Goal: Task Accomplishment & Management: Complete application form

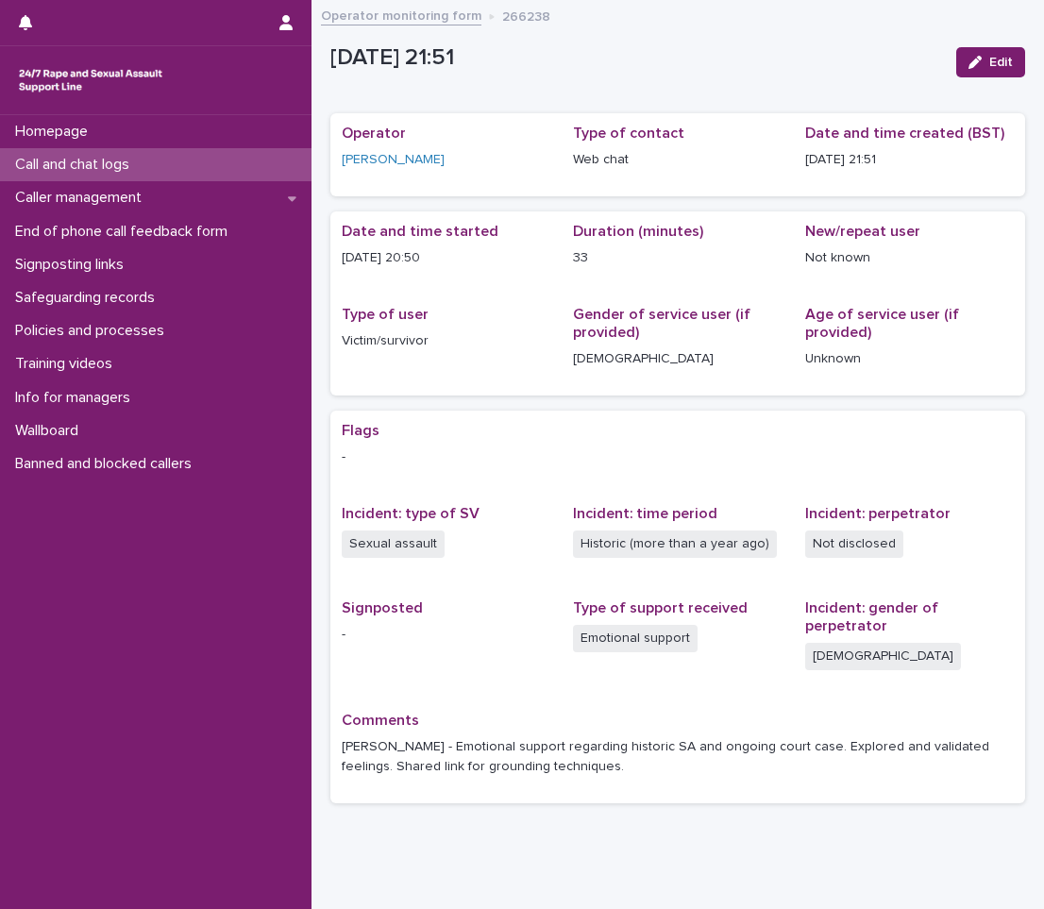
scroll to position [58, 0]
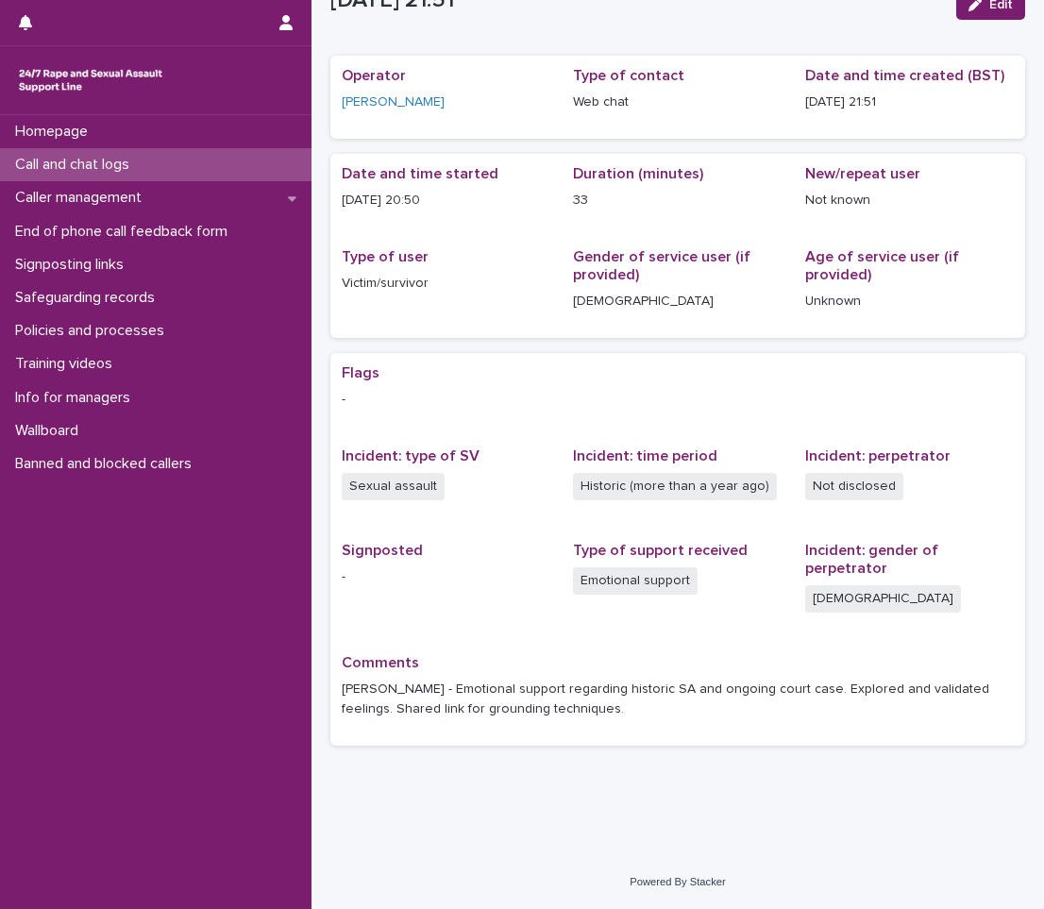
click at [72, 177] on div "Call and chat logs" at bounding box center [156, 164] width 312 height 33
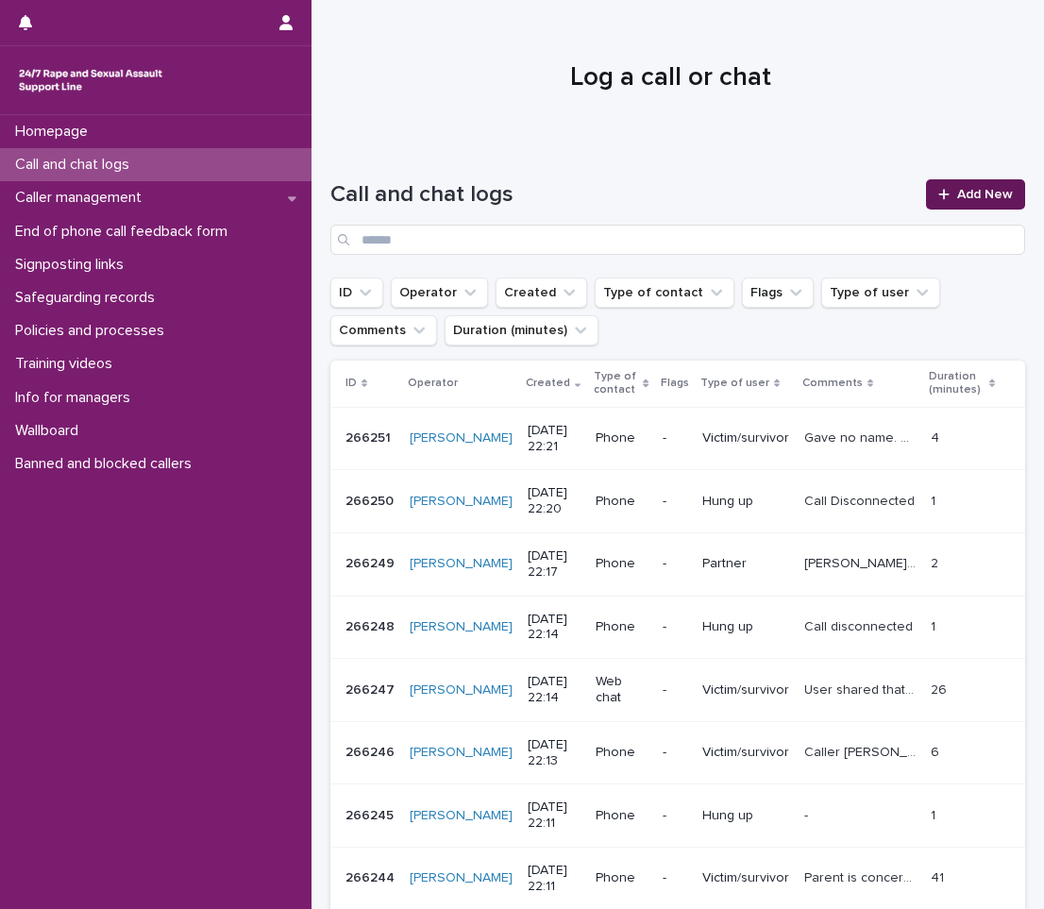
click at [993, 191] on span "Add New" at bounding box center [986, 194] width 56 height 13
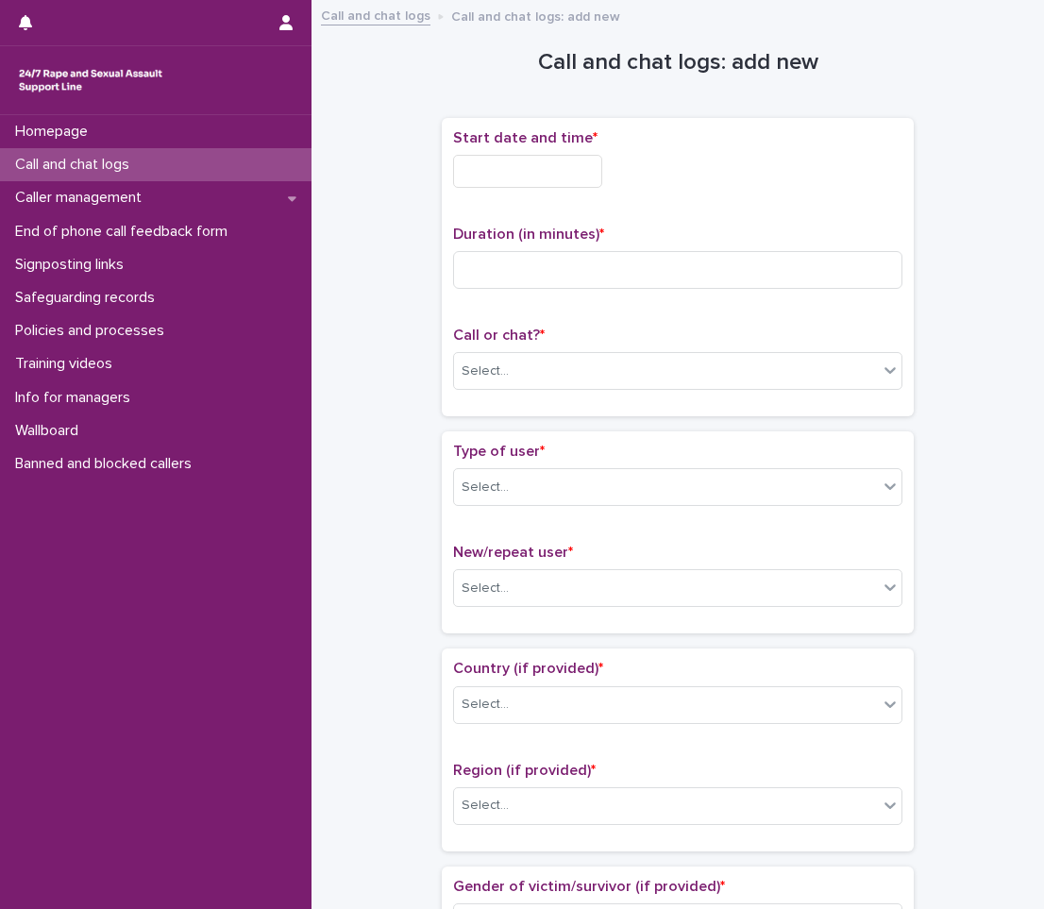
click at [513, 165] on input "text" at bounding box center [527, 171] width 149 height 33
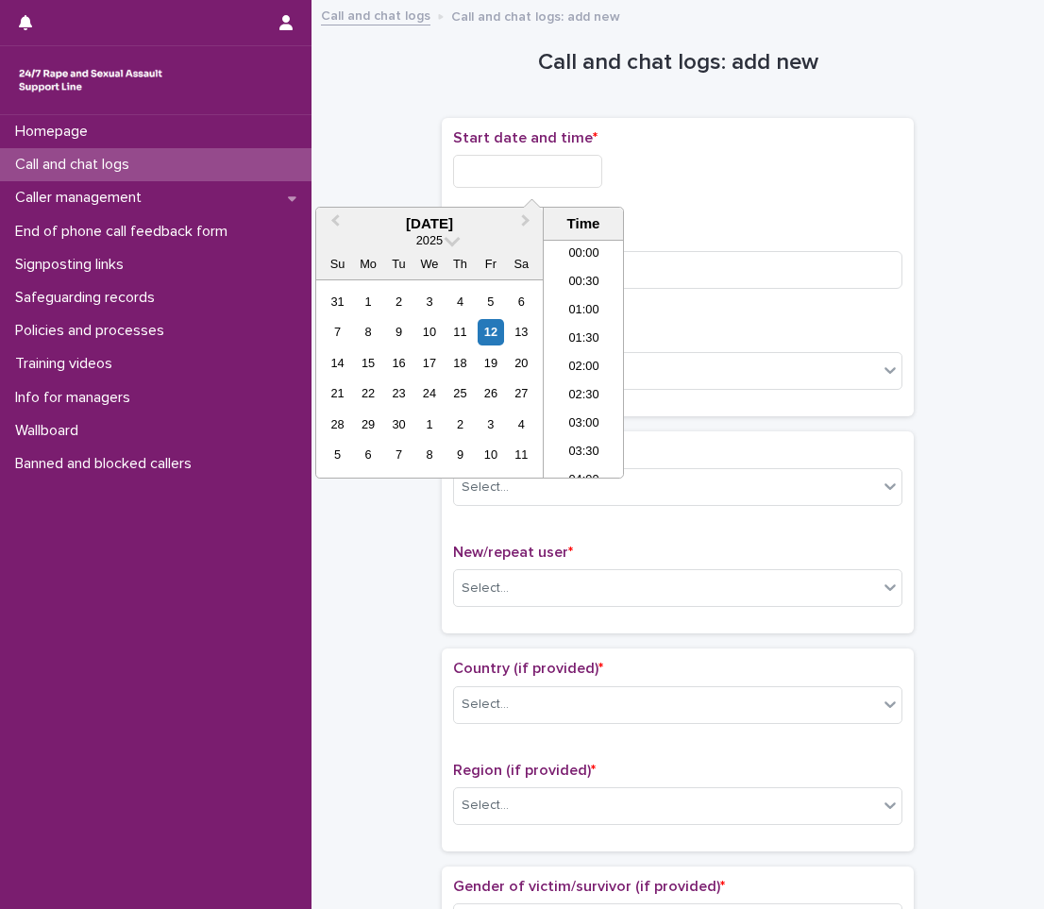
scroll to position [1123, 0]
click at [585, 380] on li "22:00" at bounding box center [584, 379] width 80 height 28
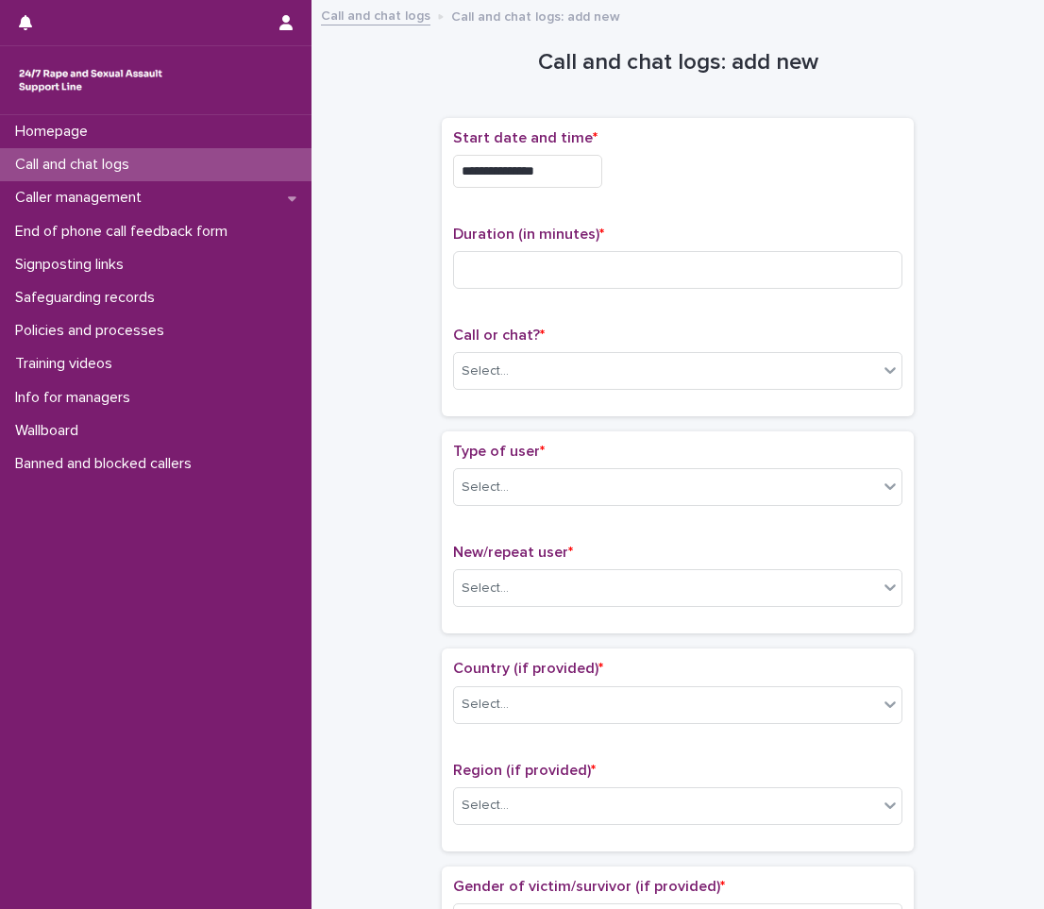
click at [580, 160] on input "**********" at bounding box center [527, 171] width 149 height 33
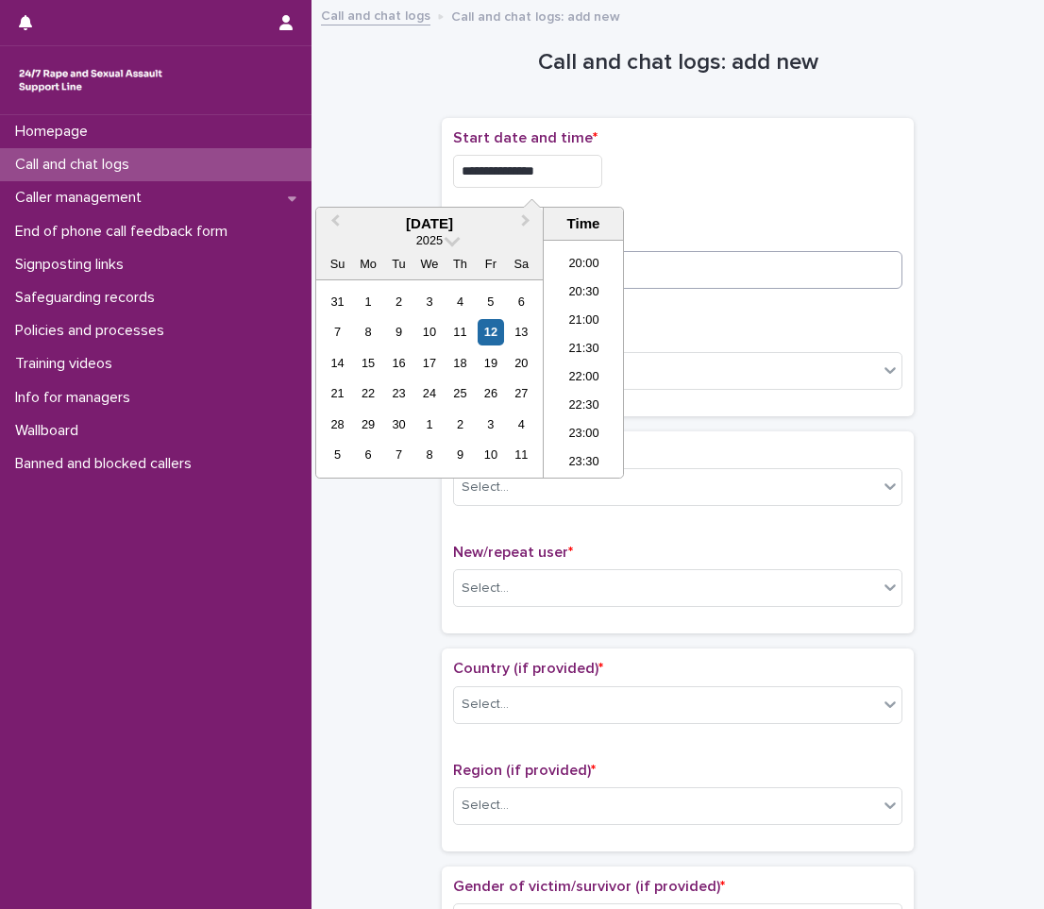
type input "**********"
click at [875, 259] on input at bounding box center [678, 270] width 450 height 38
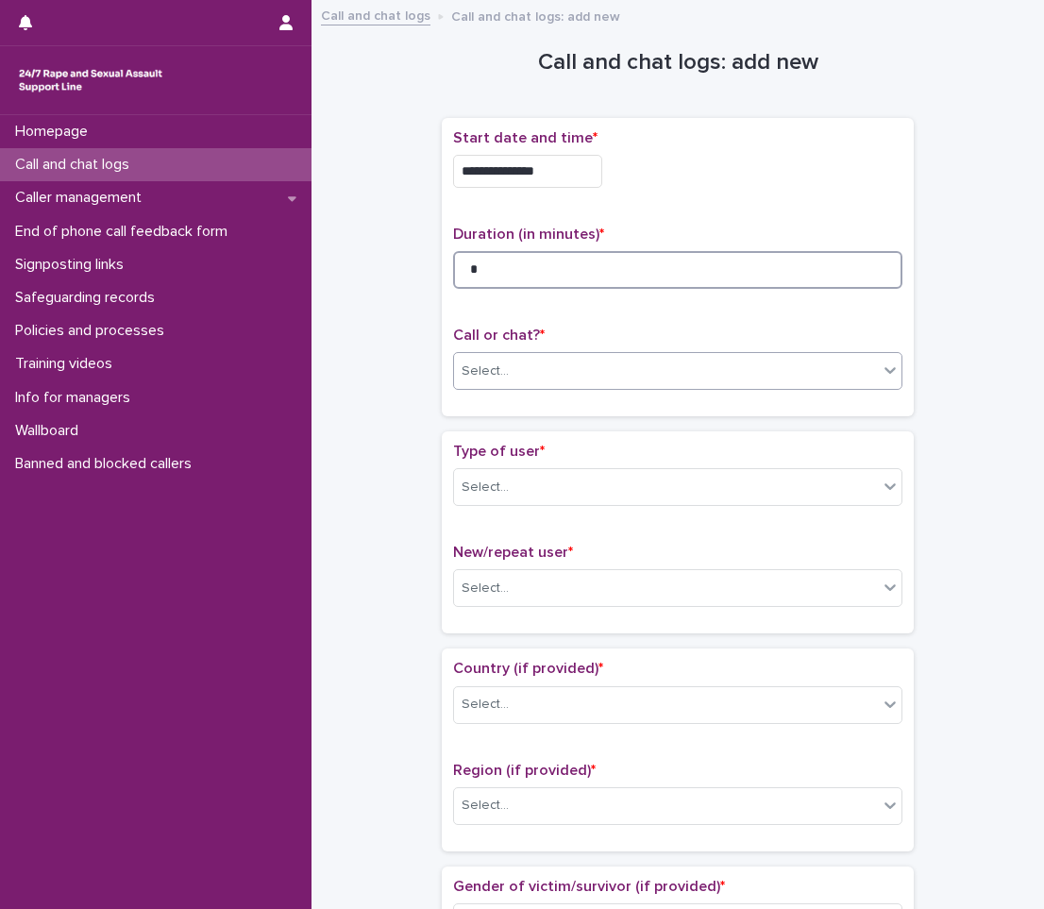
type input "*"
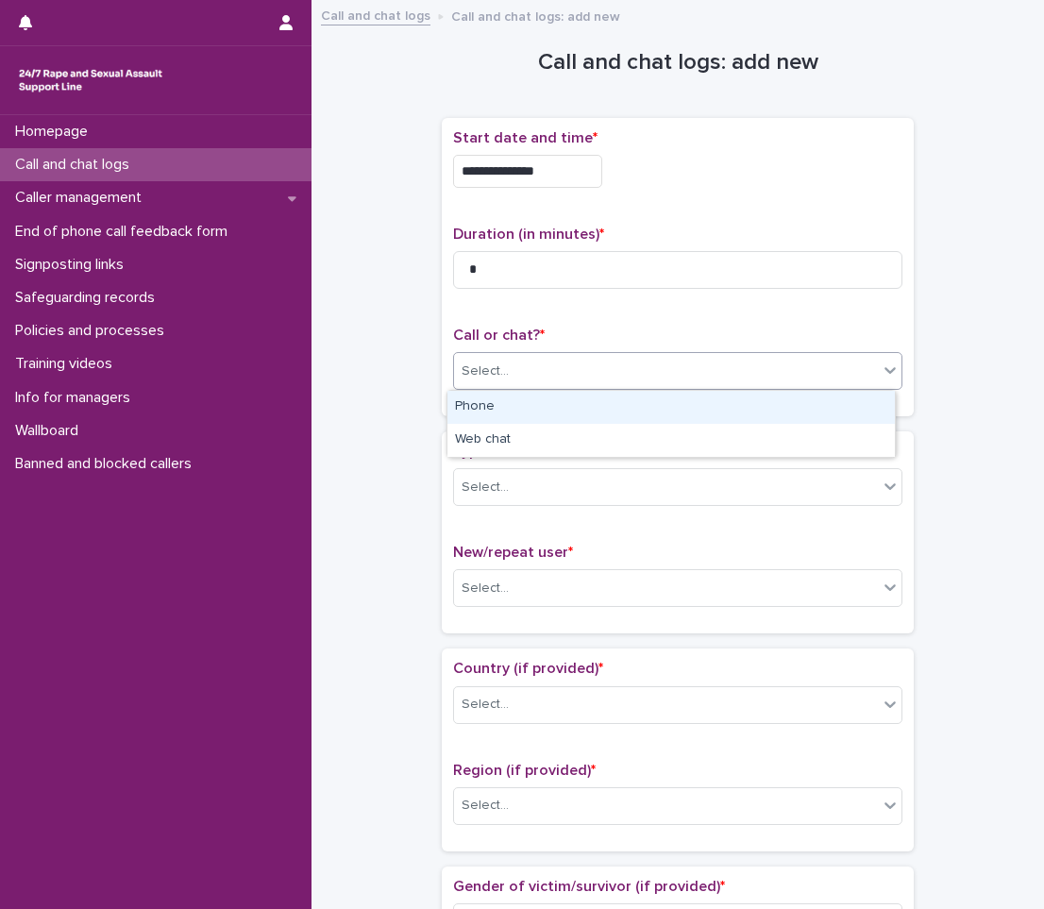
drag, startPoint x: 636, startPoint y: 362, endPoint x: 625, endPoint y: 362, distance: 10.4
click at [635, 362] on div "Select..." at bounding box center [666, 371] width 424 height 31
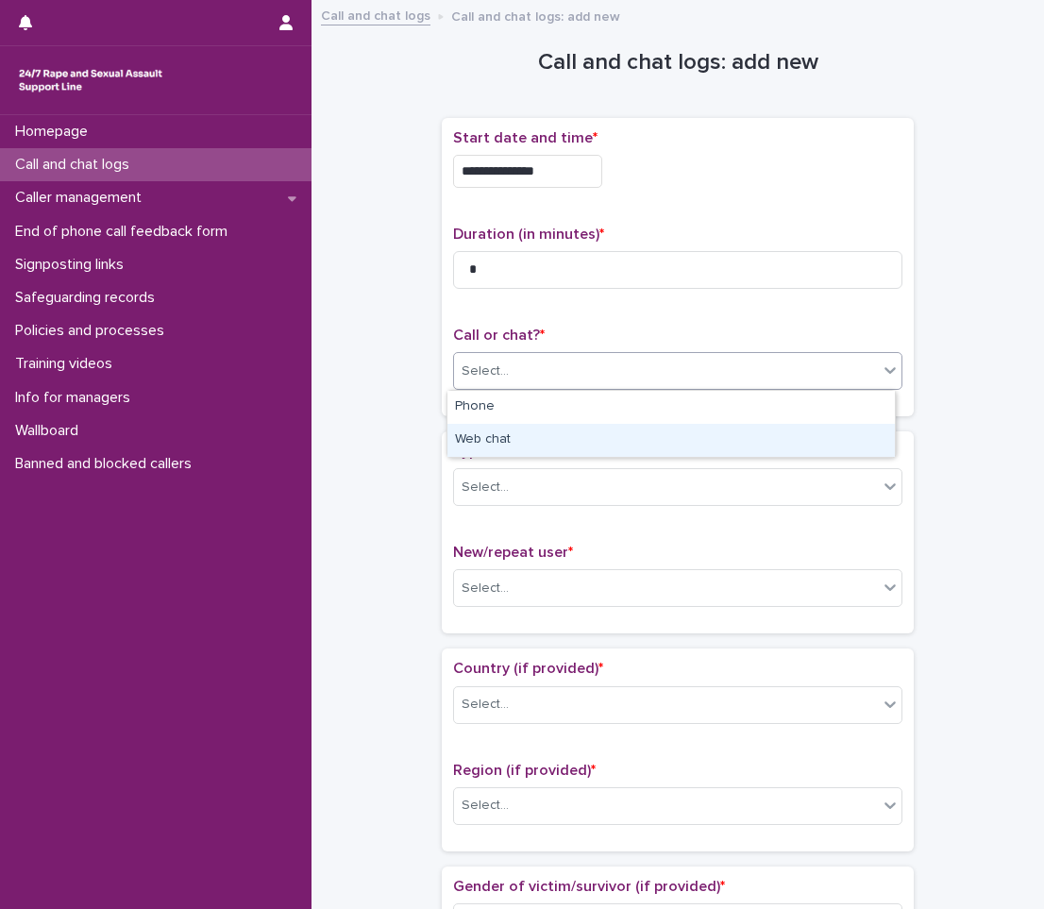
click at [456, 450] on div "Web chat" at bounding box center [672, 440] width 448 height 33
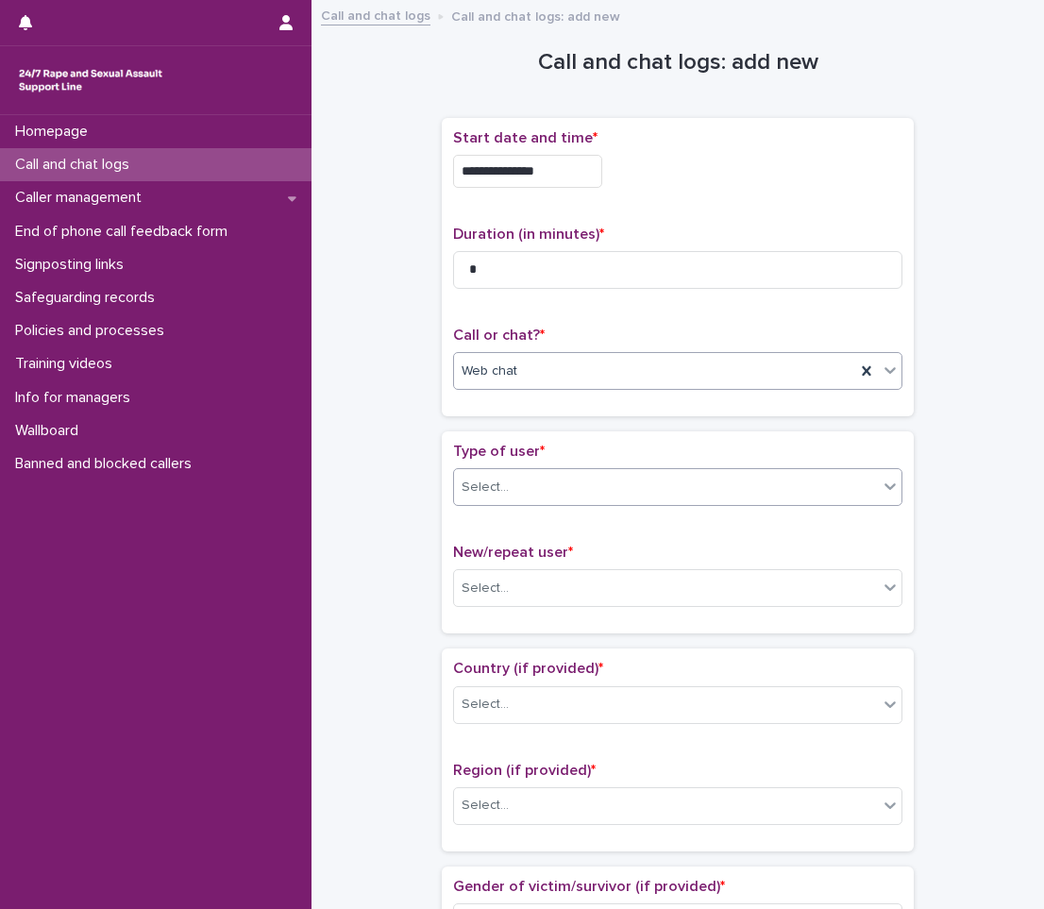
click at [483, 485] on div "Select..." at bounding box center [485, 488] width 47 height 20
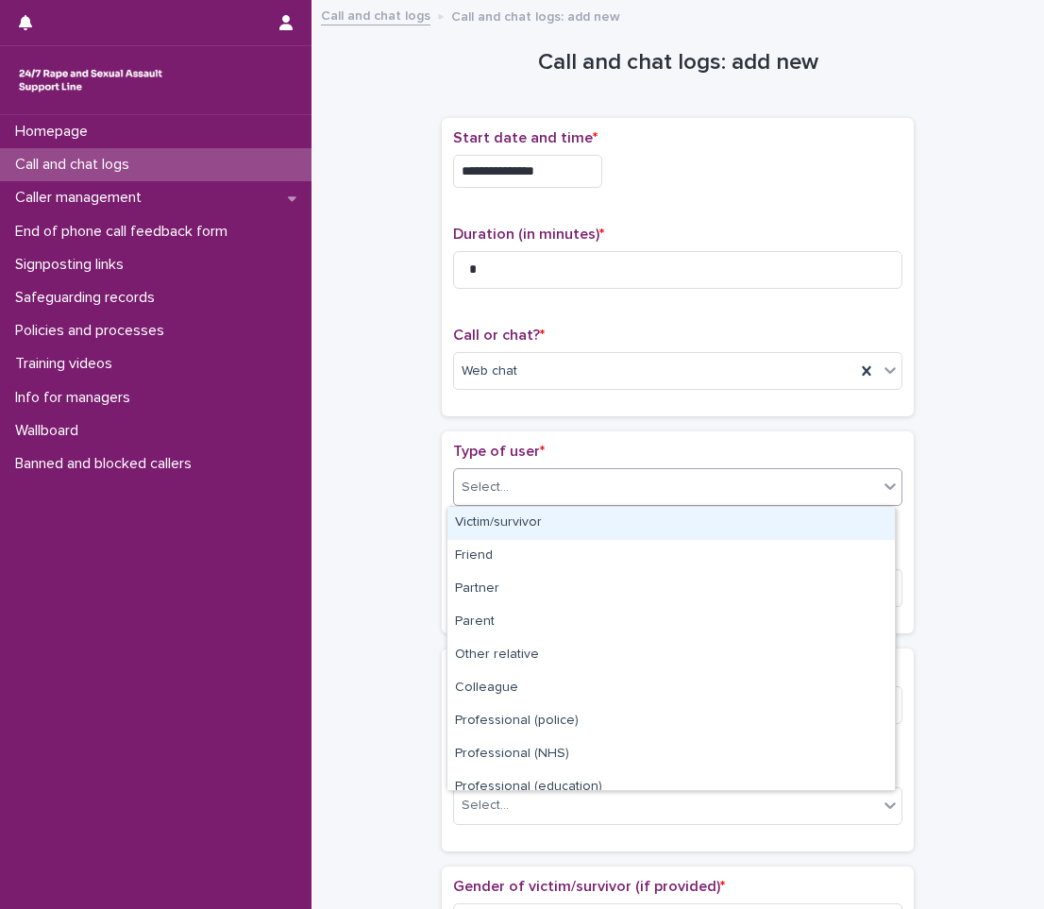
click at [547, 528] on div "Victim/survivor" at bounding box center [672, 523] width 448 height 33
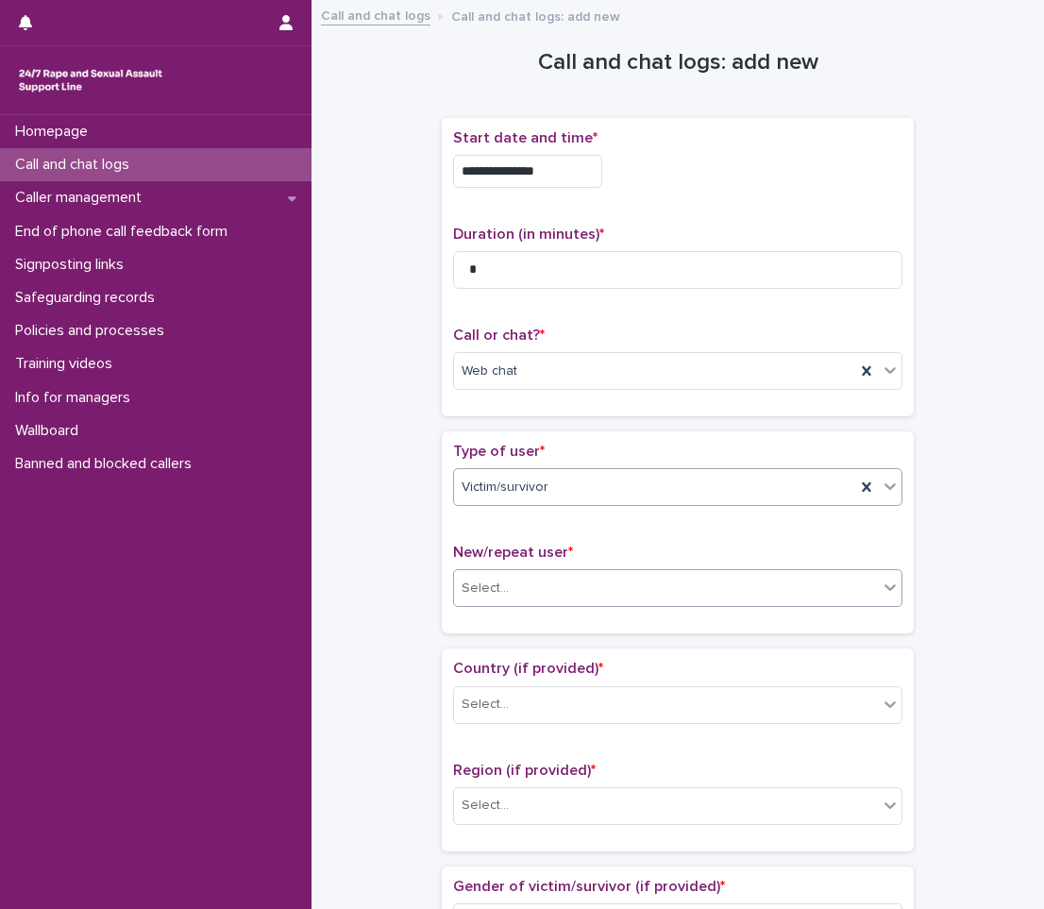
click at [520, 575] on div "Select..." at bounding box center [666, 588] width 424 height 31
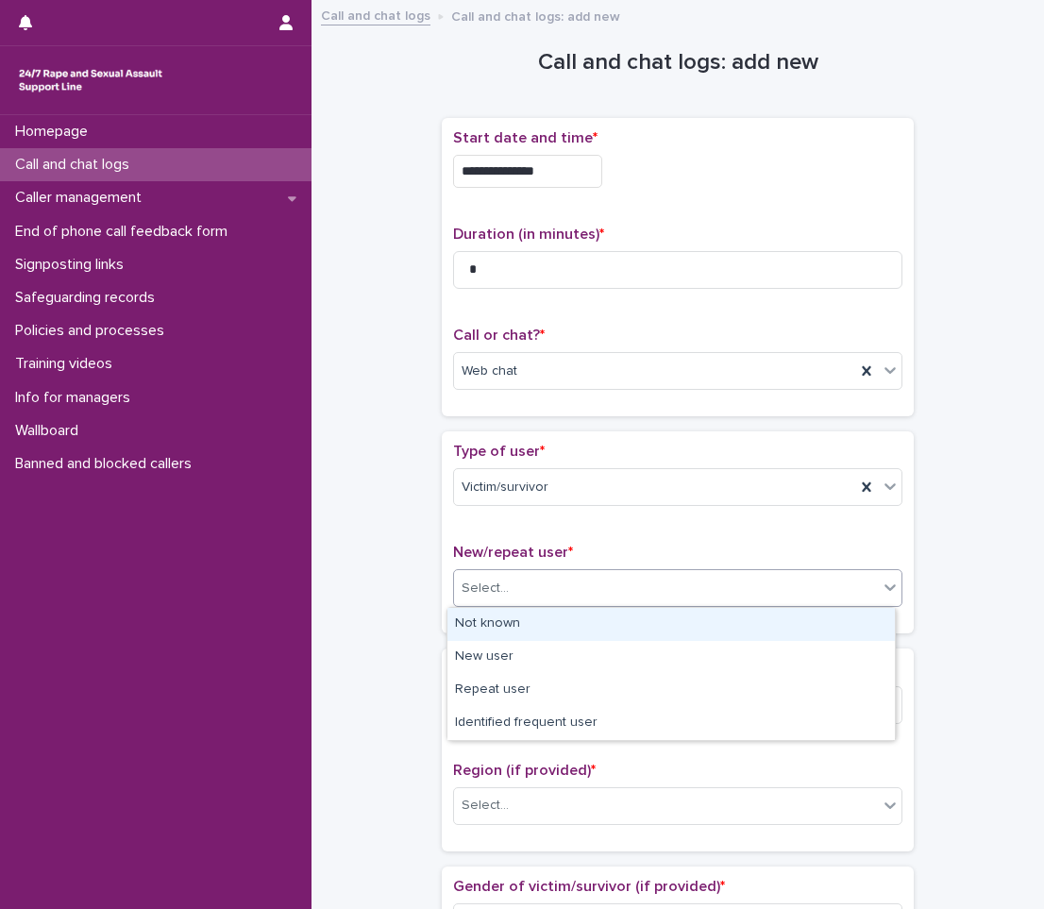
click at [515, 608] on div "Not known" at bounding box center [672, 624] width 448 height 33
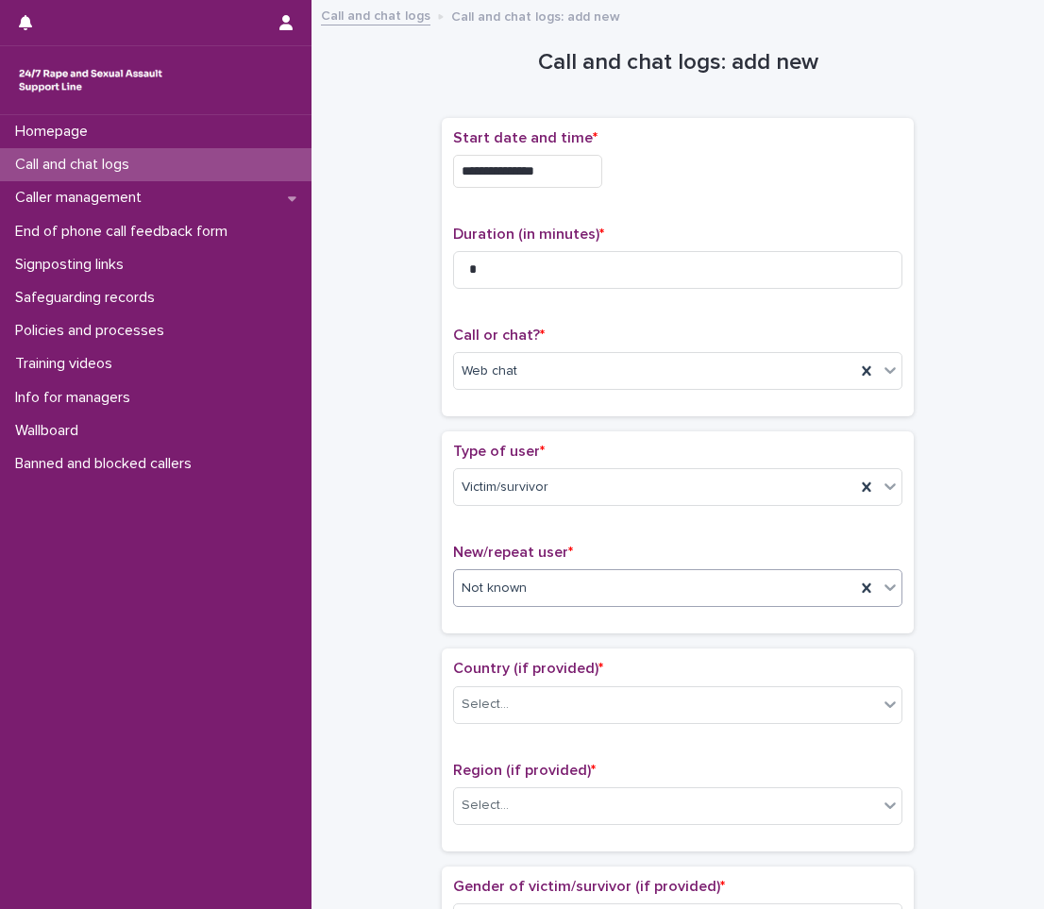
scroll to position [189, 0]
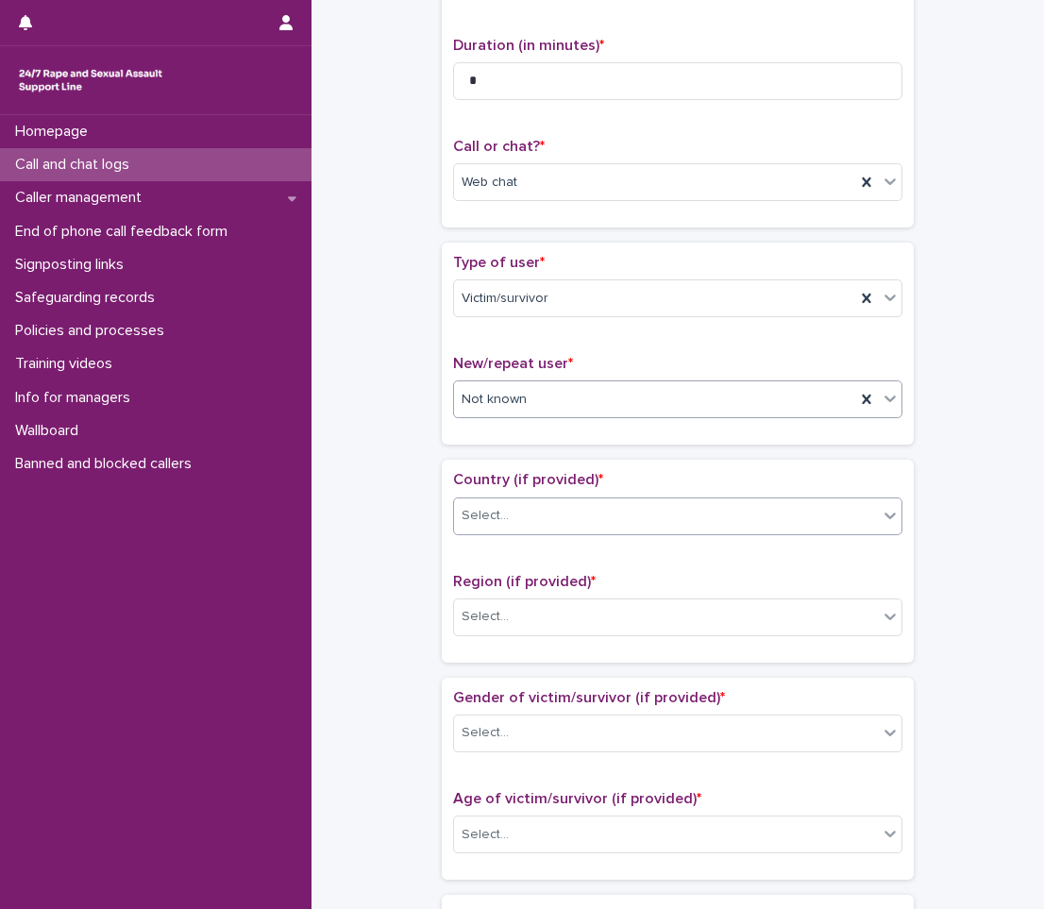
click at [550, 521] on div "Select..." at bounding box center [666, 516] width 424 height 31
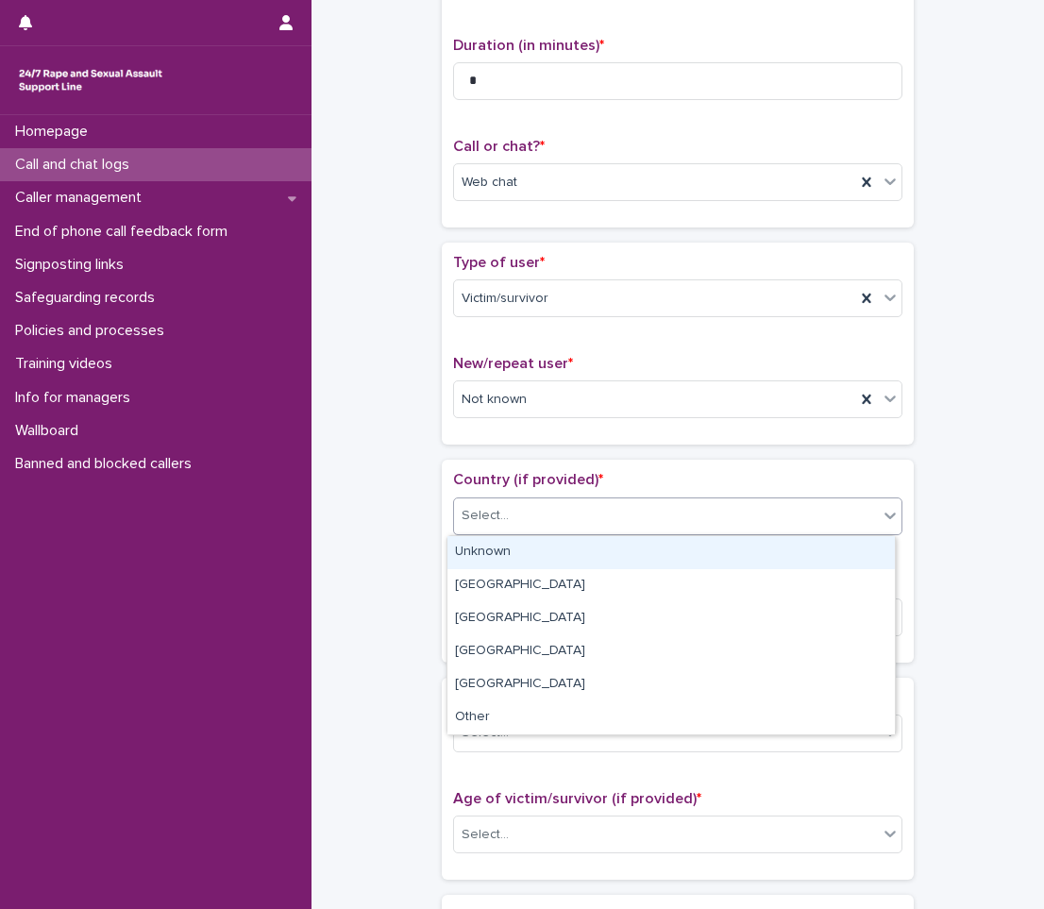
click at [517, 555] on div "Unknown" at bounding box center [672, 552] width 448 height 33
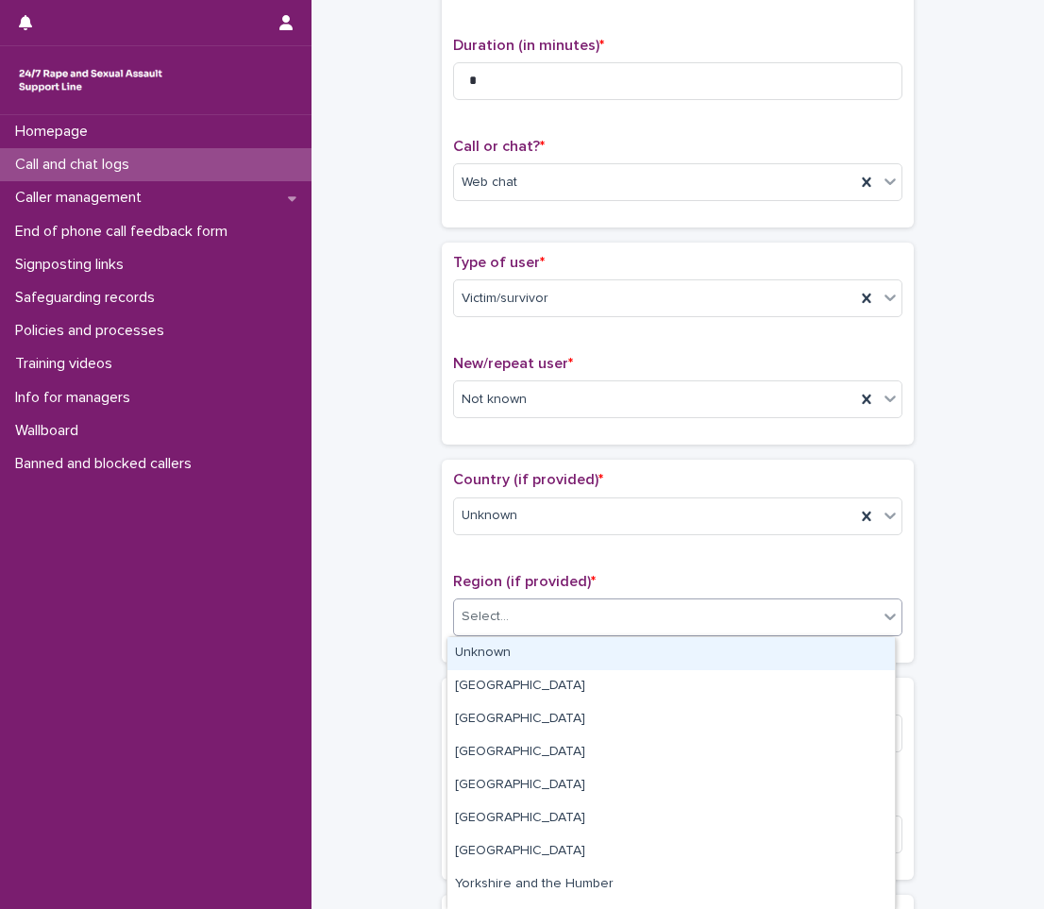
click at [511, 615] on input "text" at bounding box center [512, 617] width 2 height 16
click at [503, 641] on div "Unknown" at bounding box center [672, 653] width 448 height 33
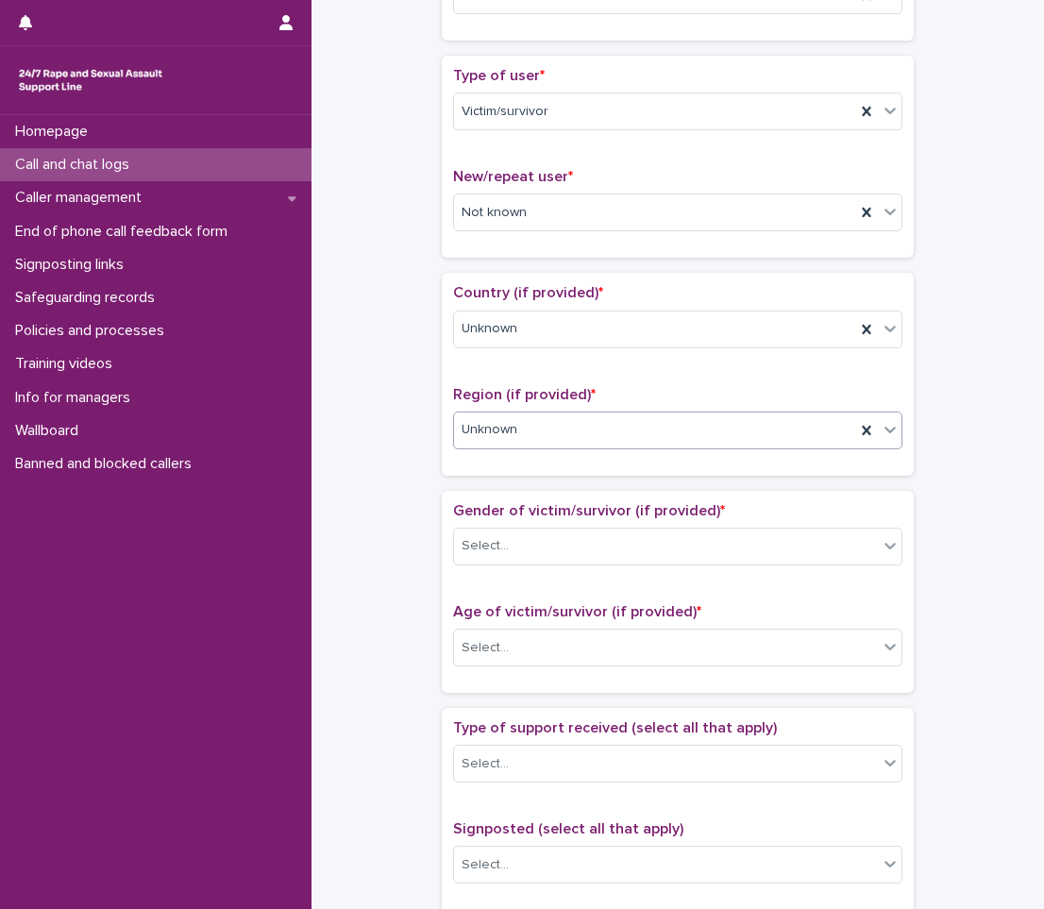
scroll to position [378, 0]
click at [547, 548] on div "Select..." at bounding box center [666, 544] width 424 height 31
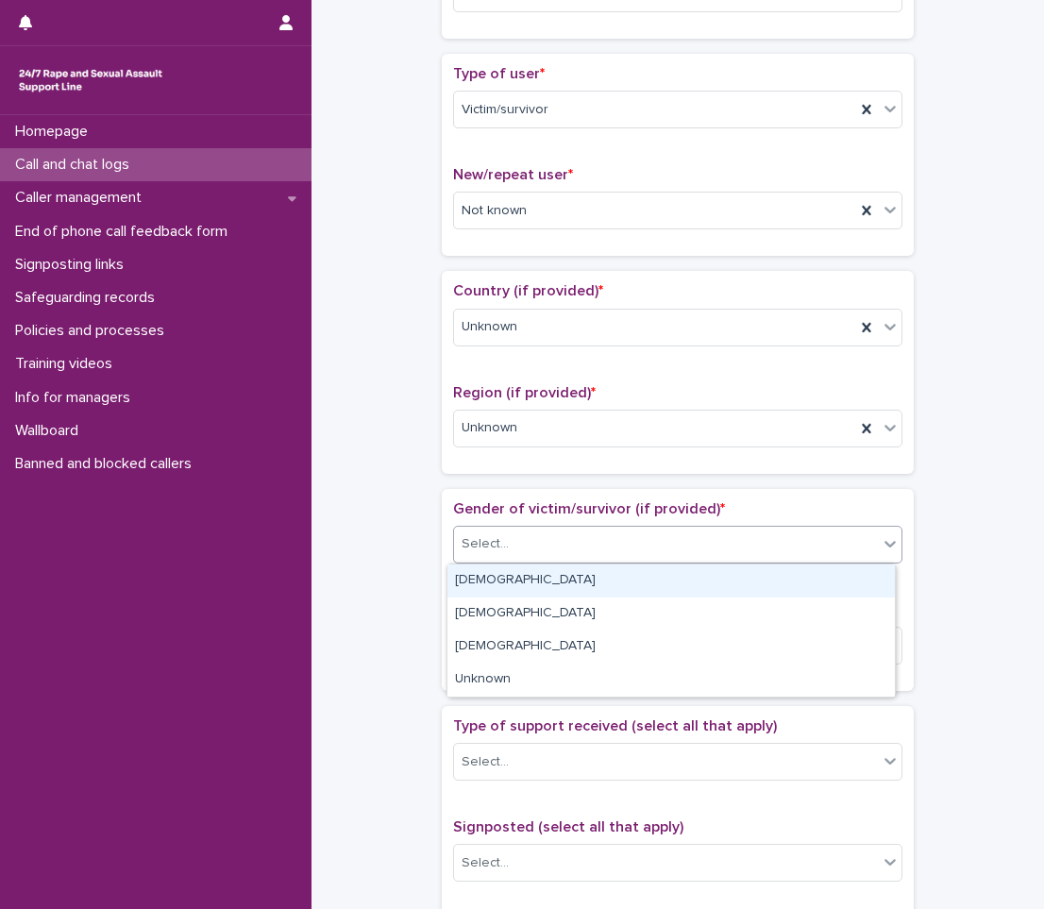
click at [498, 575] on div "[DEMOGRAPHIC_DATA]" at bounding box center [672, 581] width 448 height 33
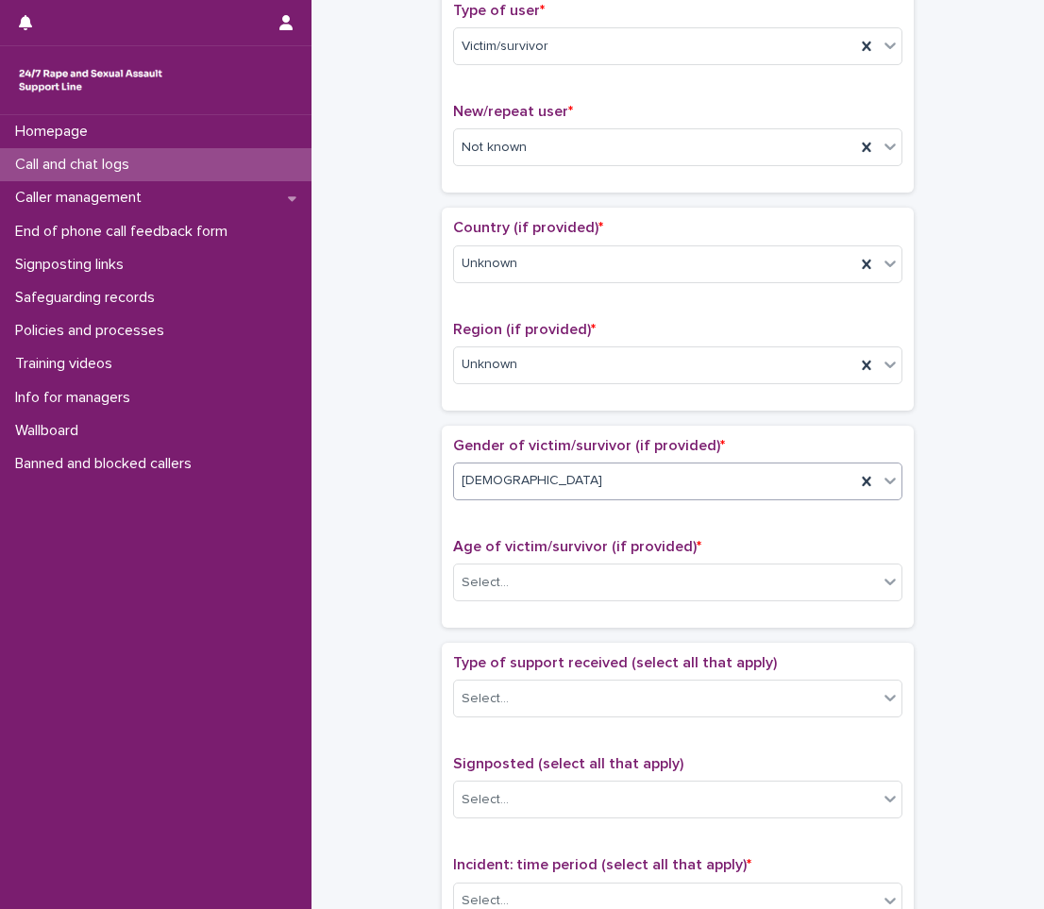
scroll to position [472, 0]
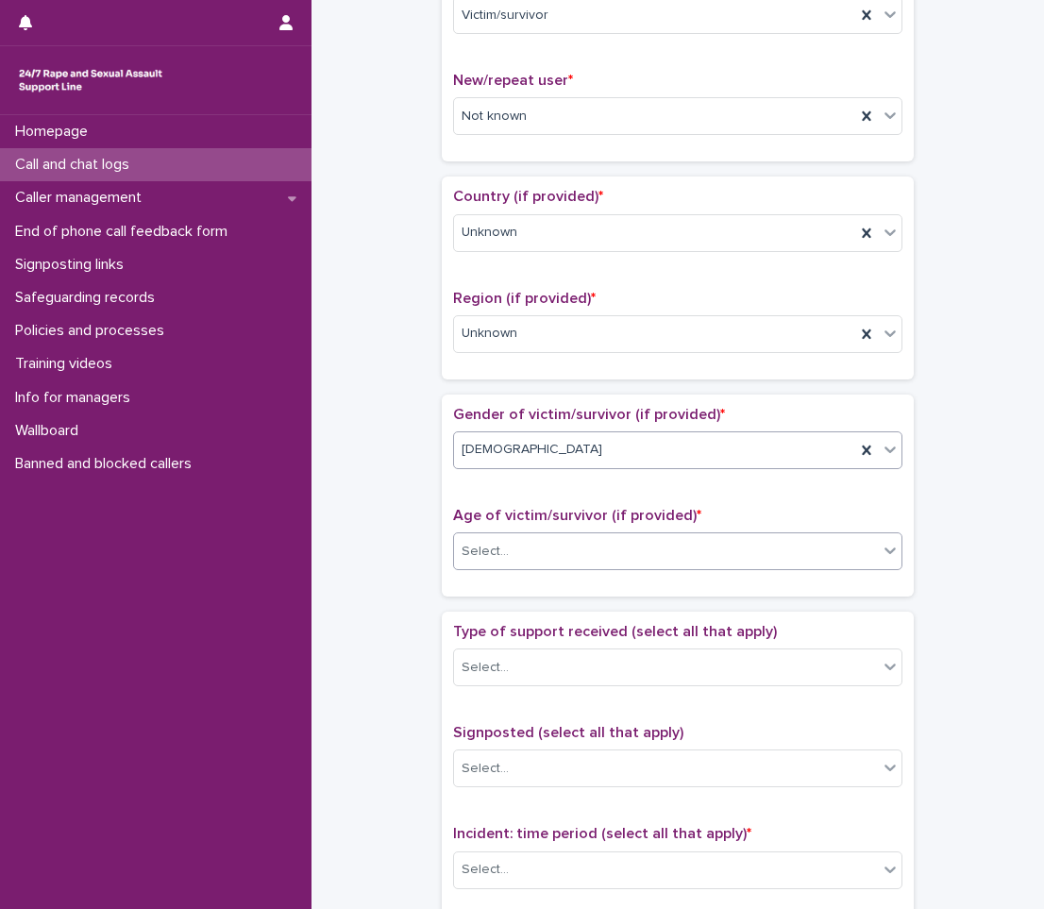
click at [518, 545] on div "Select..." at bounding box center [666, 551] width 424 height 31
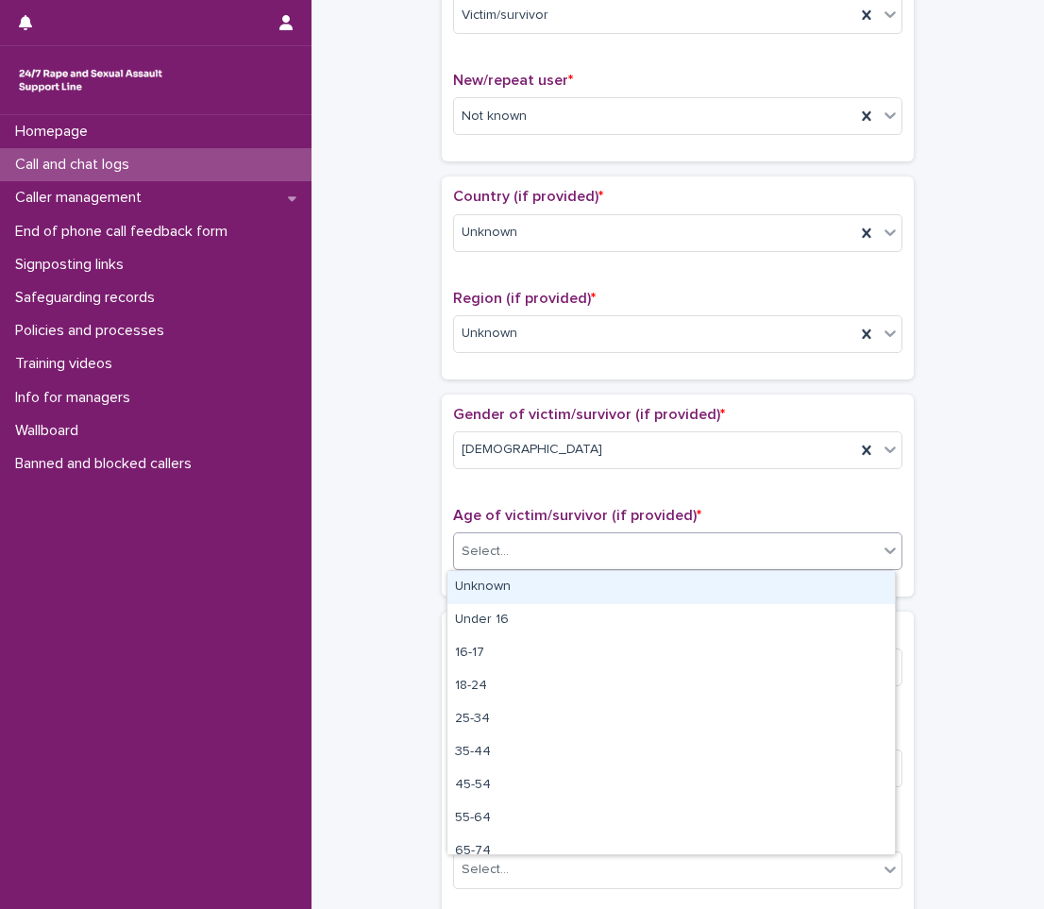
click at [486, 585] on div "Unknown" at bounding box center [672, 587] width 448 height 33
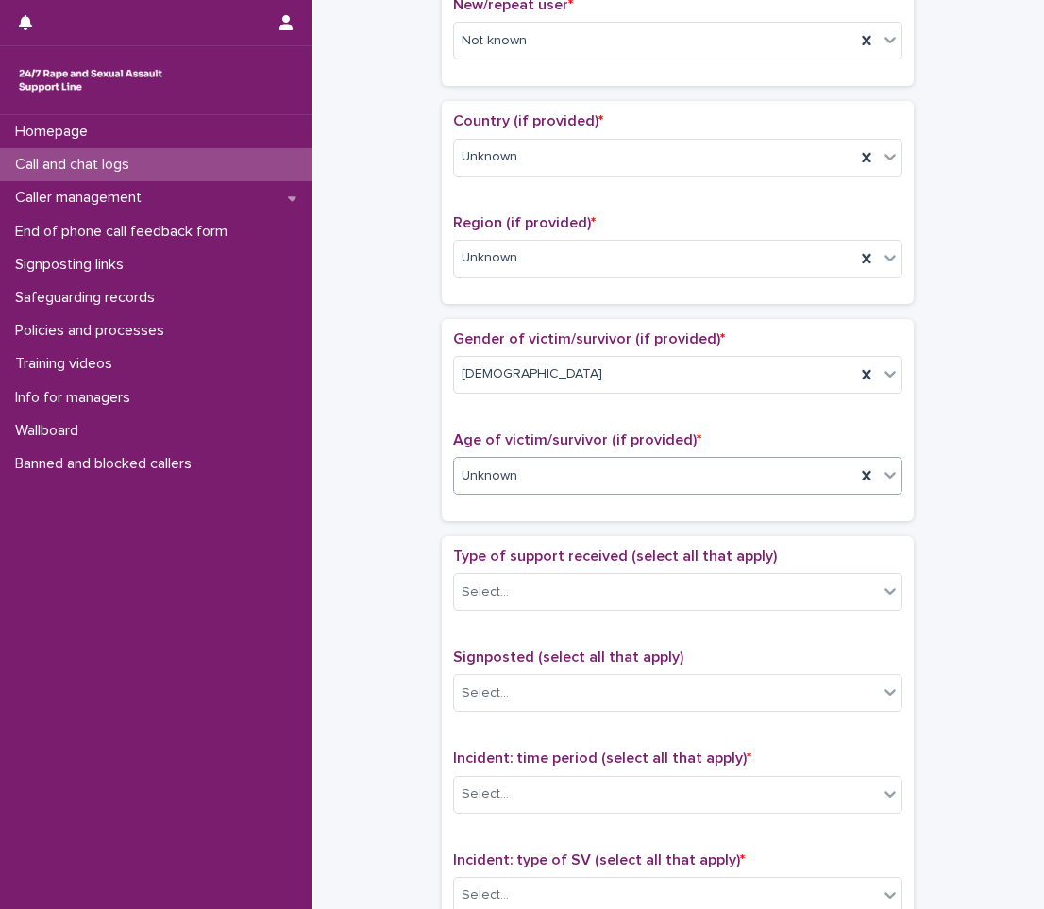
scroll to position [567, 0]
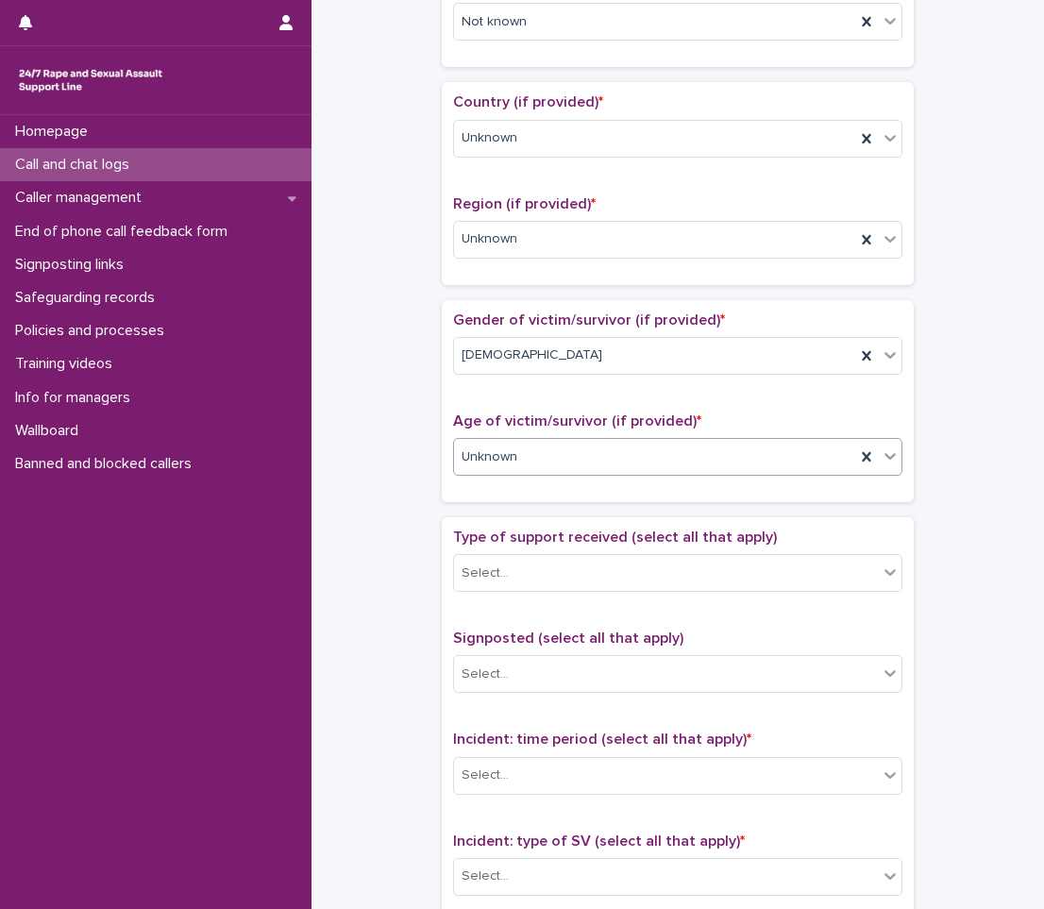
click at [517, 543] on span "Type of support received (select all that apply)" at bounding box center [615, 537] width 324 height 15
click at [505, 569] on div "Select..." at bounding box center [666, 573] width 424 height 31
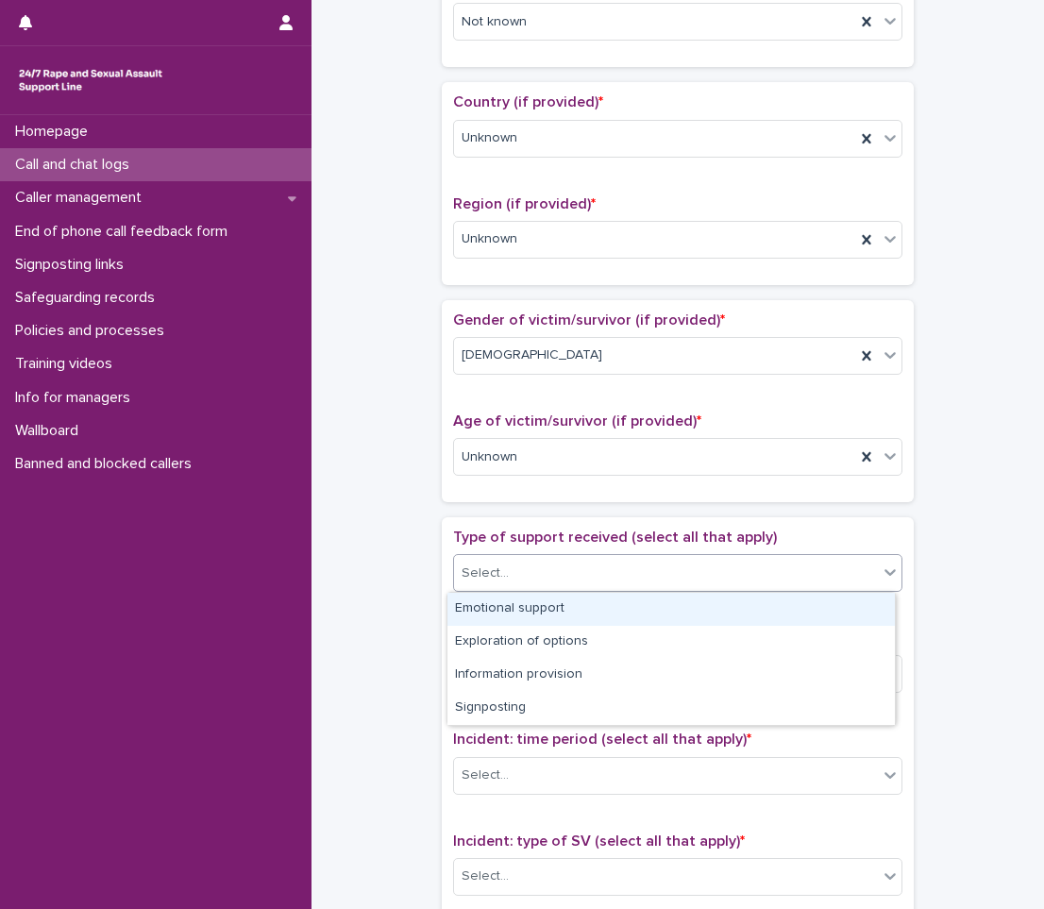
click at [496, 607] on div "Emotional support" at bounding box center [672, 609] width 448 height 33
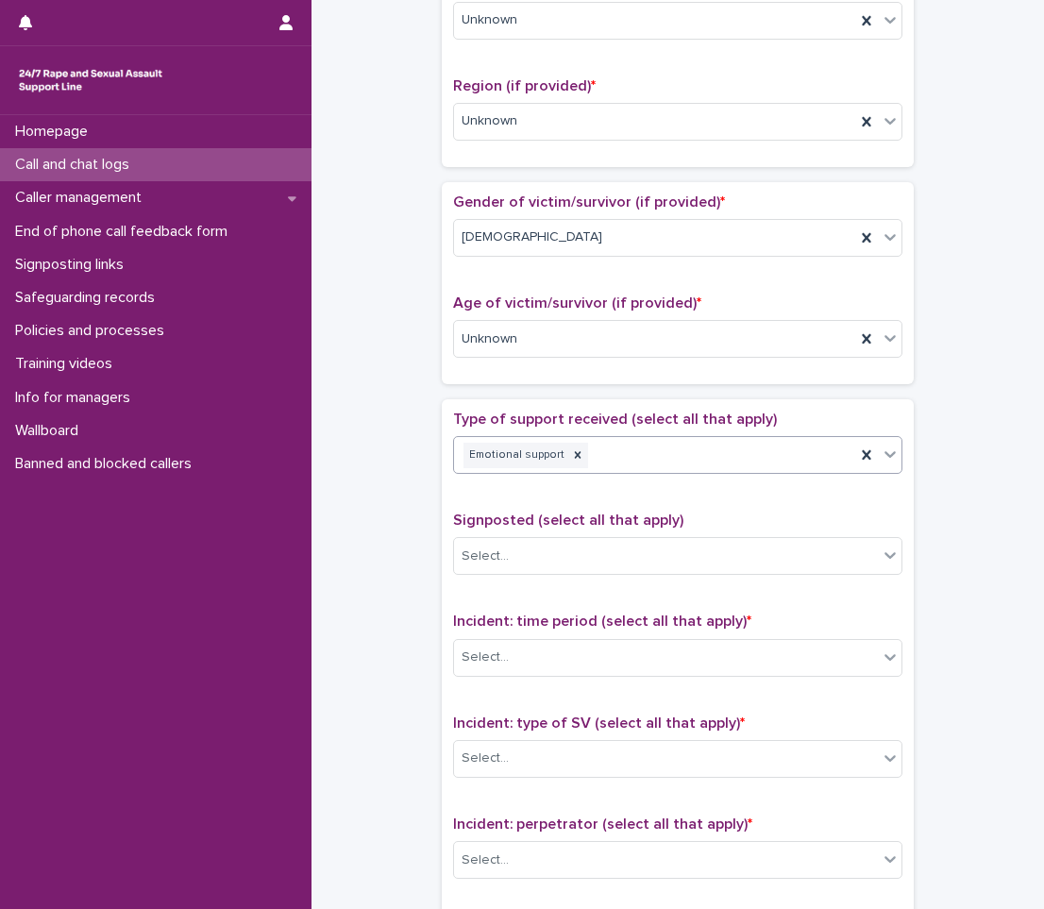
scroll to position [755, 0]
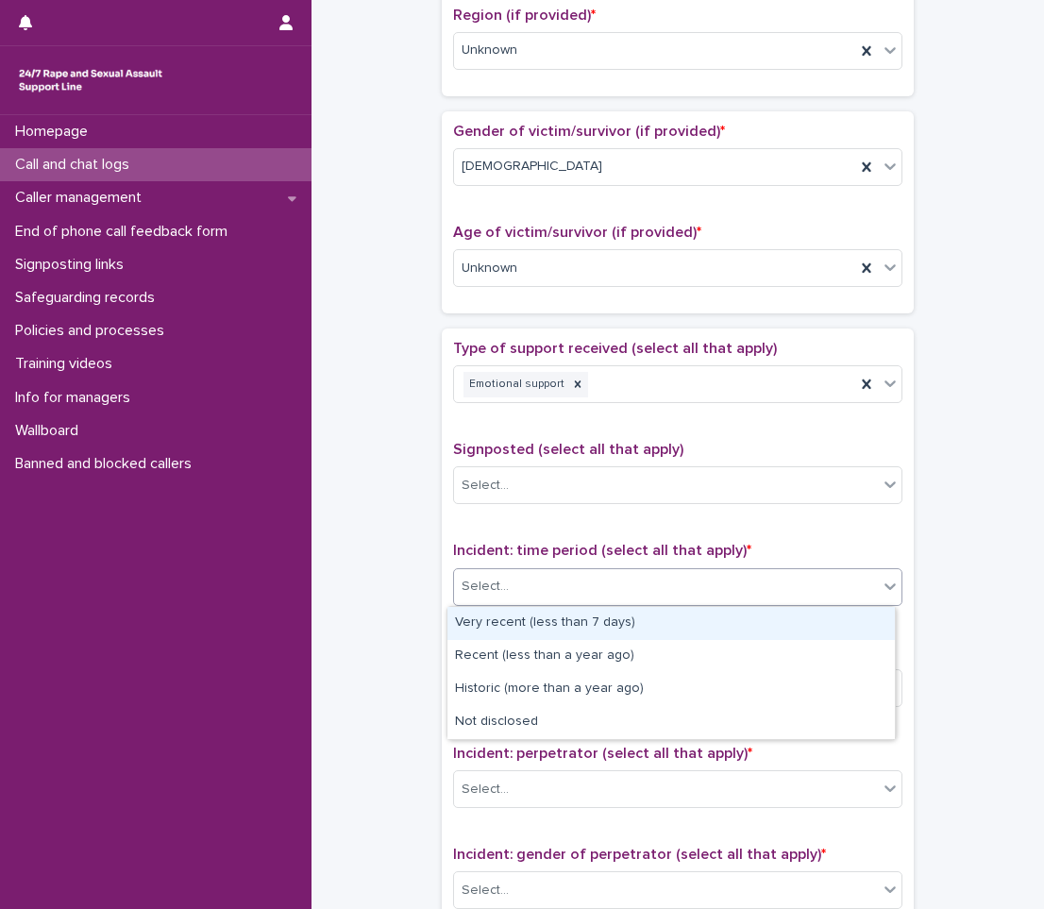
click at [495, 602] on div "Select..." at bounding box center [666, 586] width 424 height 31
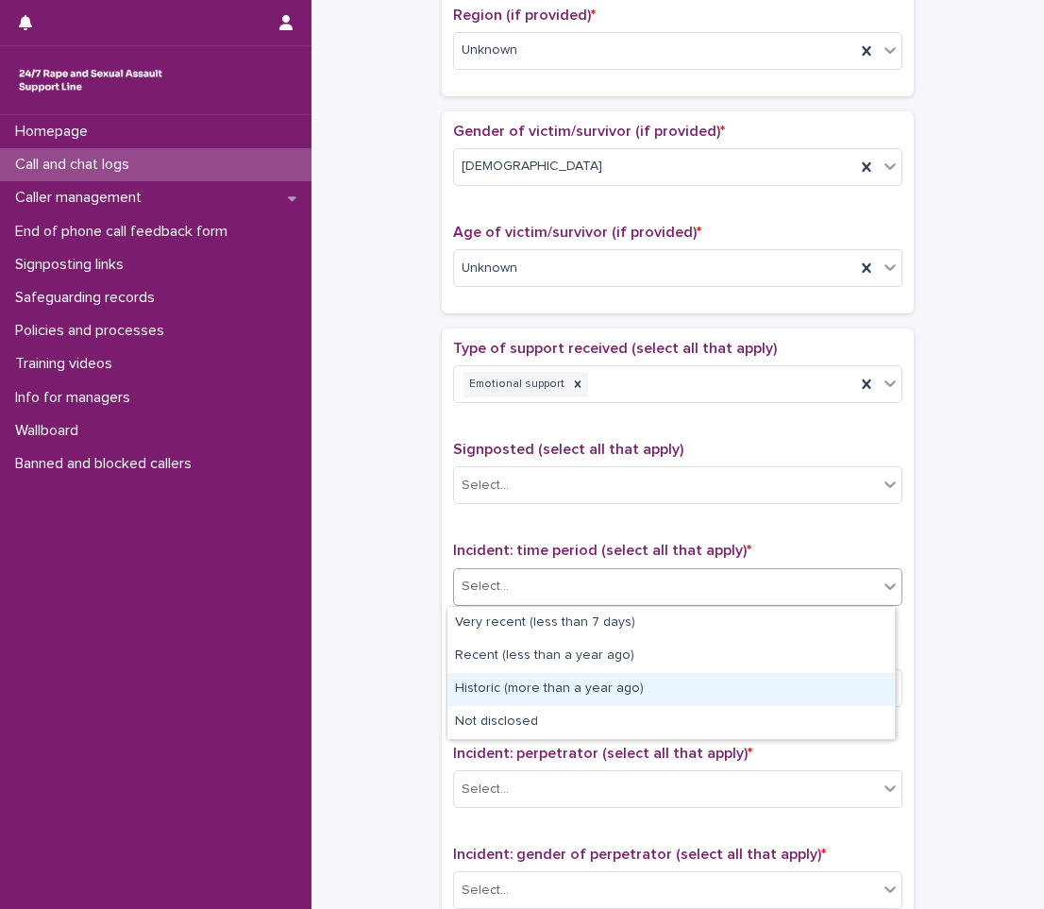
click at [534, 687] on div "Historic (more than a year ago)" at bounding box center [672, 689] width 448 height 33
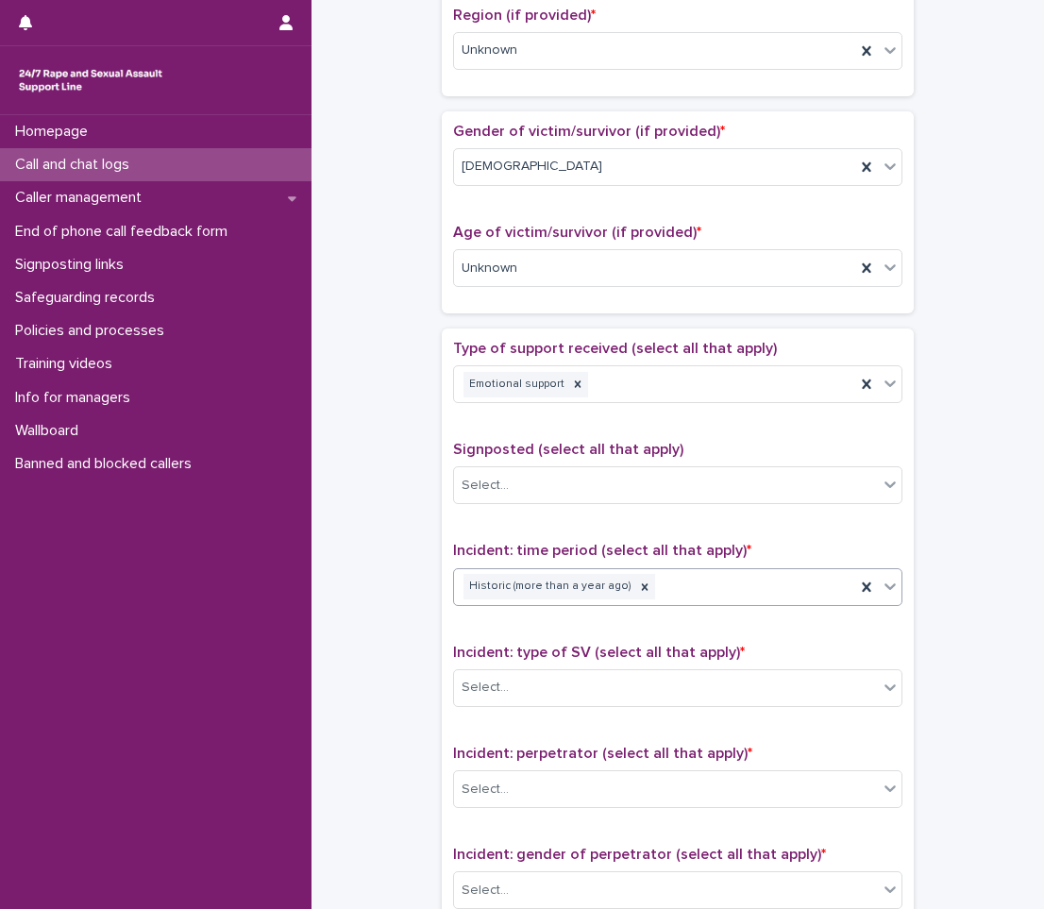
click at [534, 687] on div "Select..." at bounding box center [666, 687] width 424 height 31
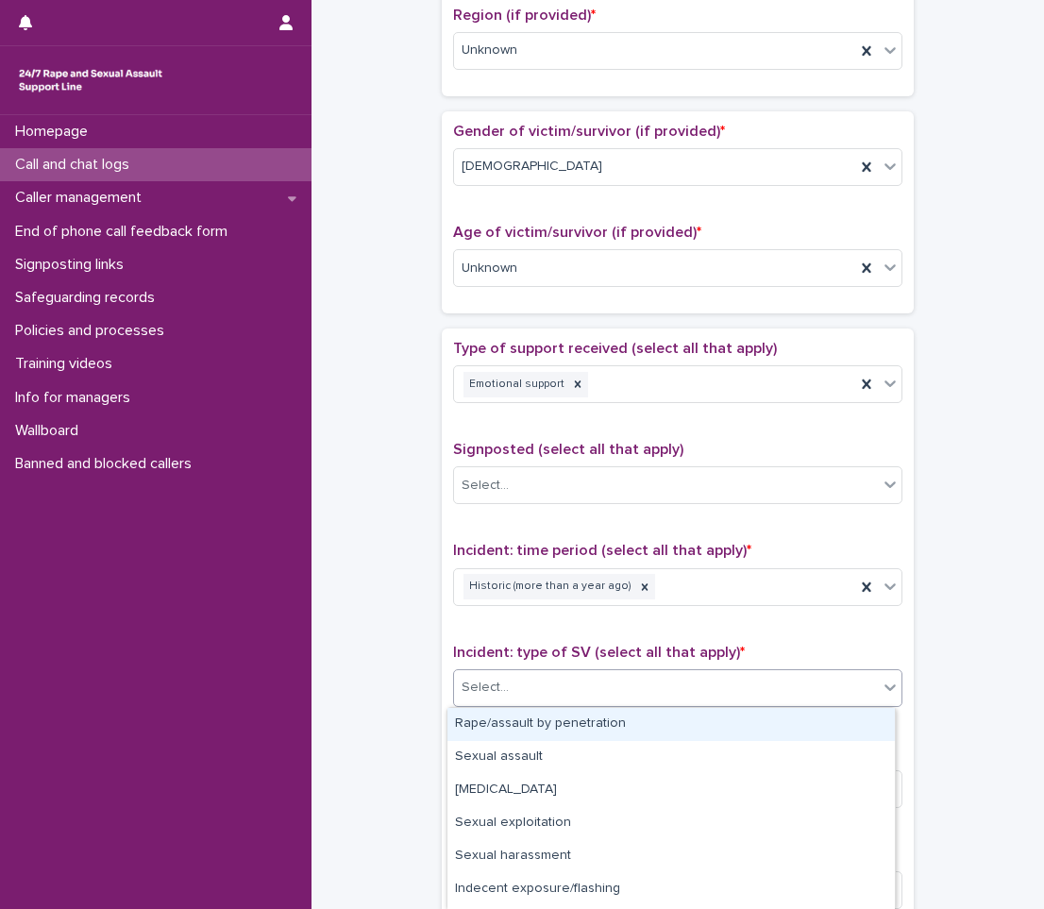
click at [512, 723] on div "Rape/assault by penetration" at bounding box center [672, 724] width 448 height 33
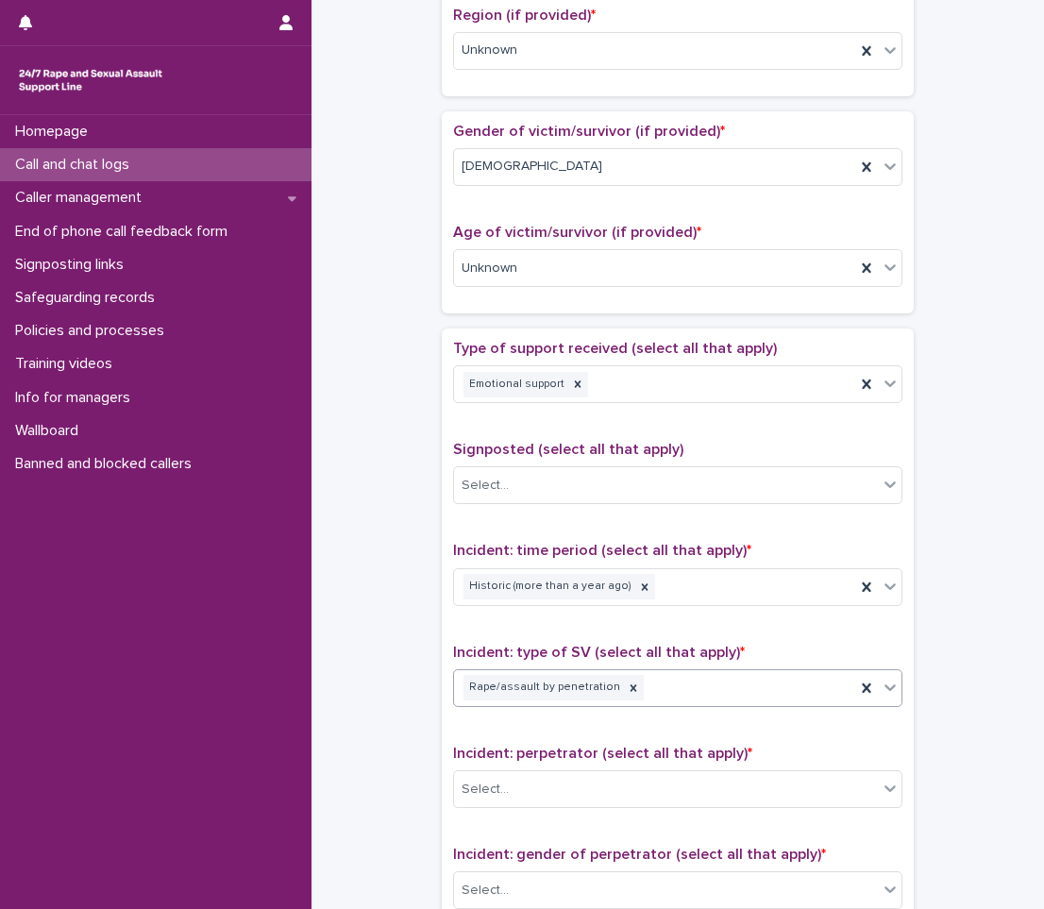
scroll to position [850, 0]
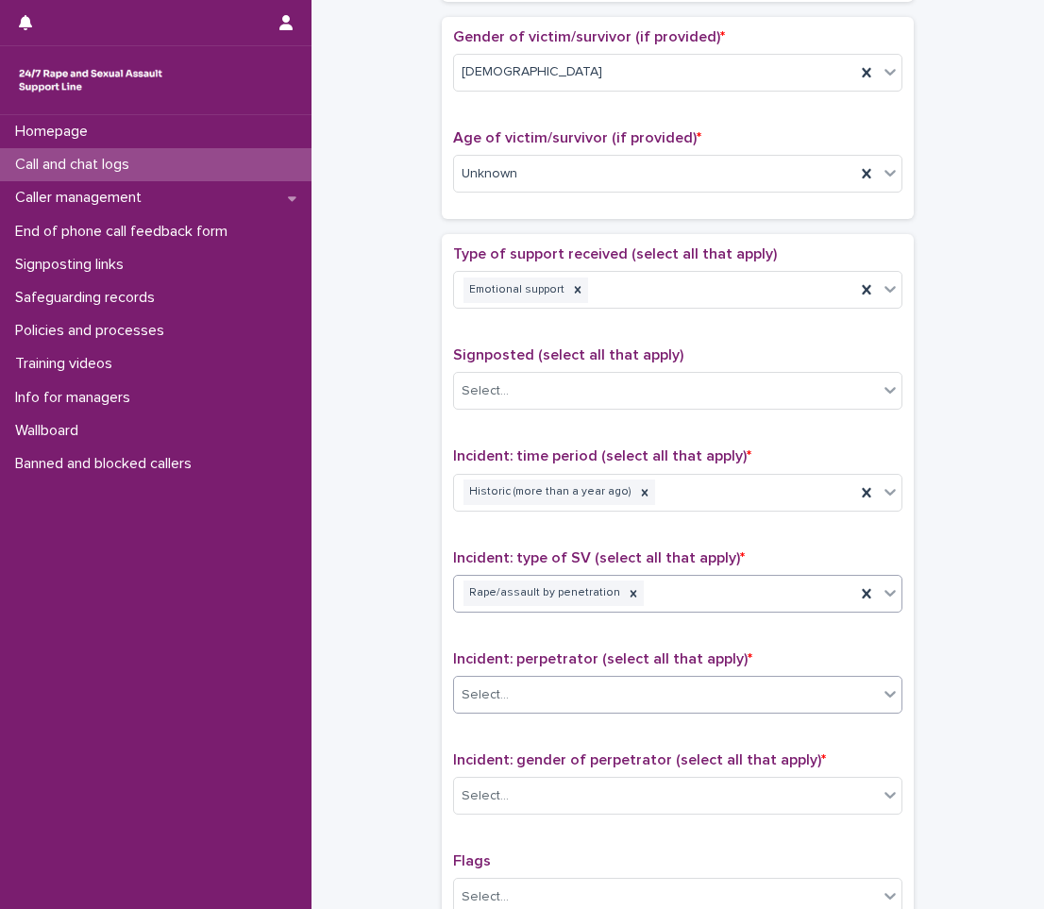
click at [493, 706] on div "Select..." at bounding box center [666, 695] width 424 height 31
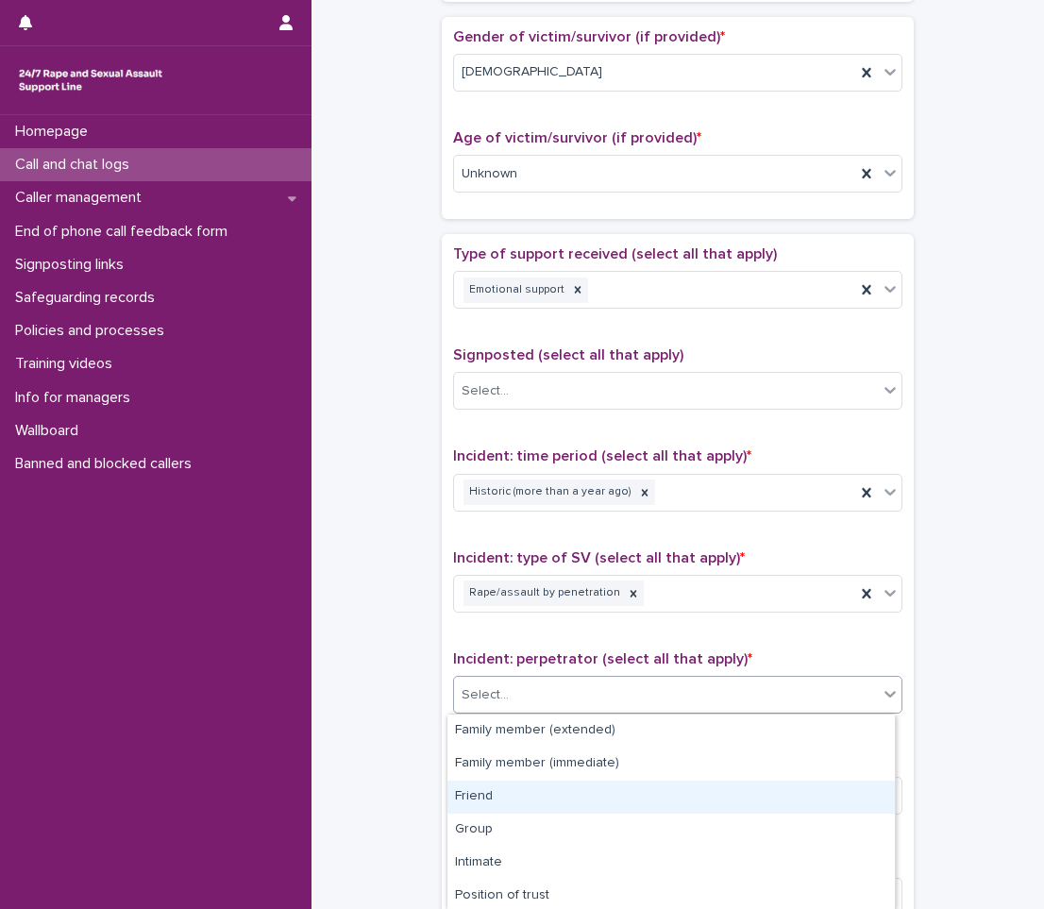
scroll to position [168, 0]
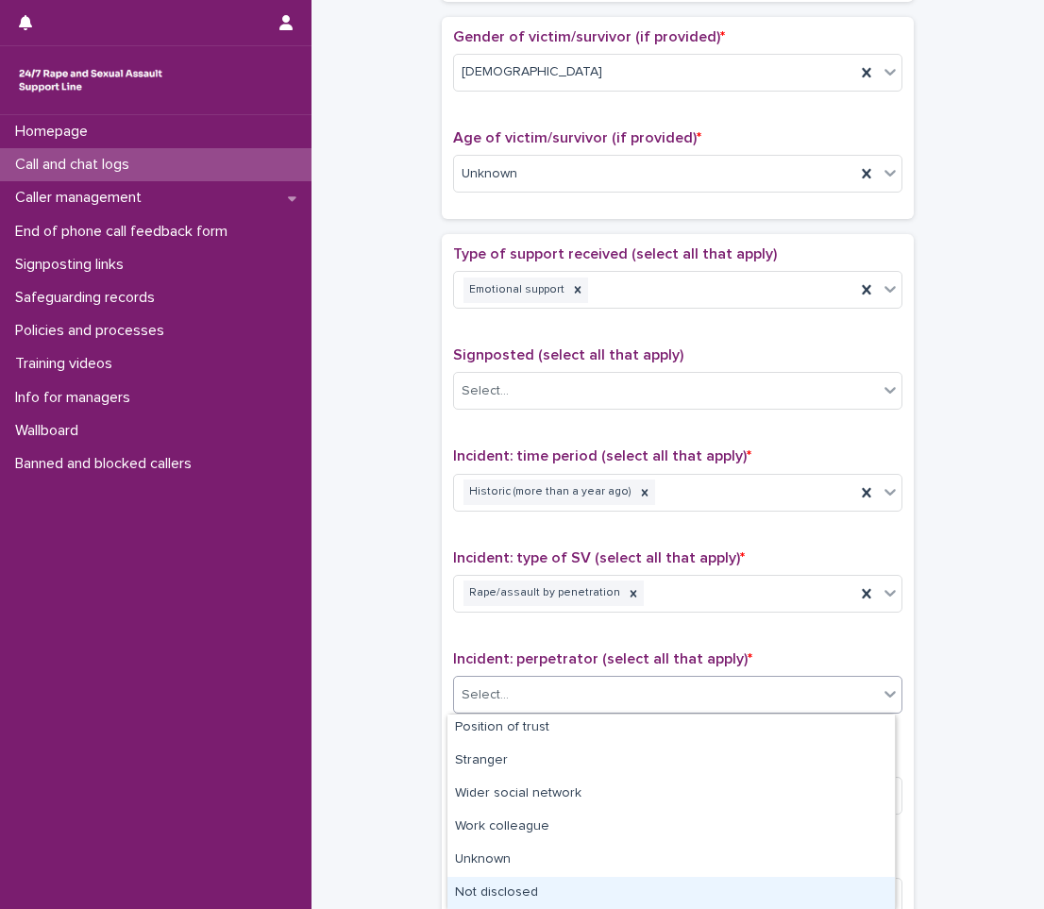
drag, startPoint x: 505, startPoint y: 842, endPoint x: 497, endPoint y: 888, distance: 46.1
click at [497, 888] on div "Not disclosed" at bounding box center [672, 893] width 448 height 33
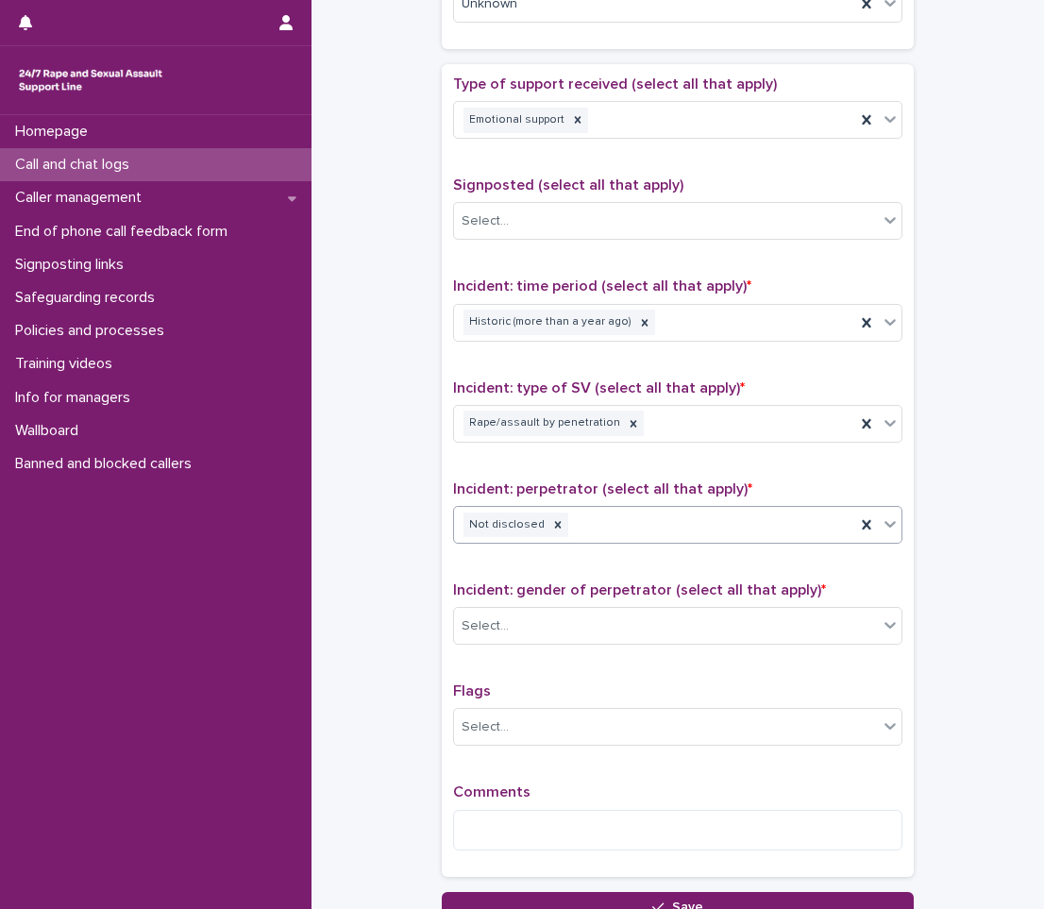
scroll to position [1039, 0]
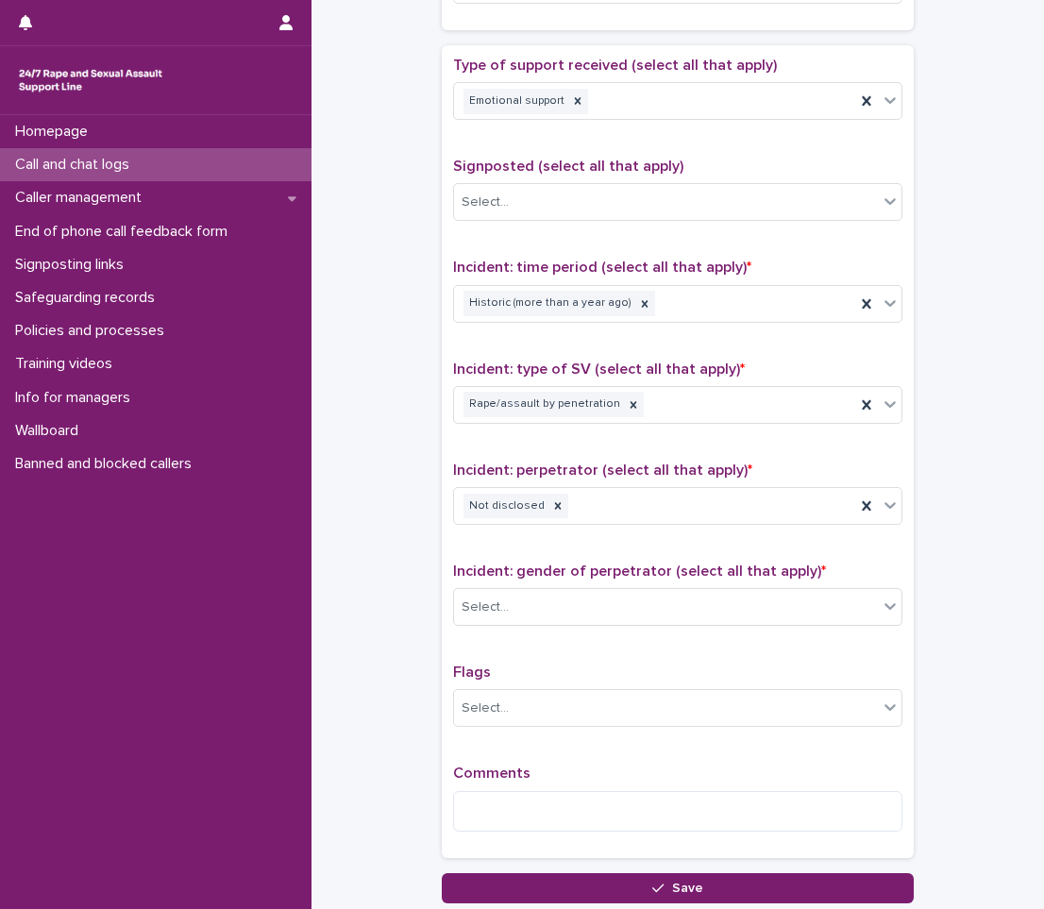
click at [542, 585] on div "Incident: gender of perpetrator (select all that apply) * Select..." at bounding box center [678, 602] width 450 height 78
click at [524, 604] on div "Select..." at bounding box center [666, 607] width 424 height 31
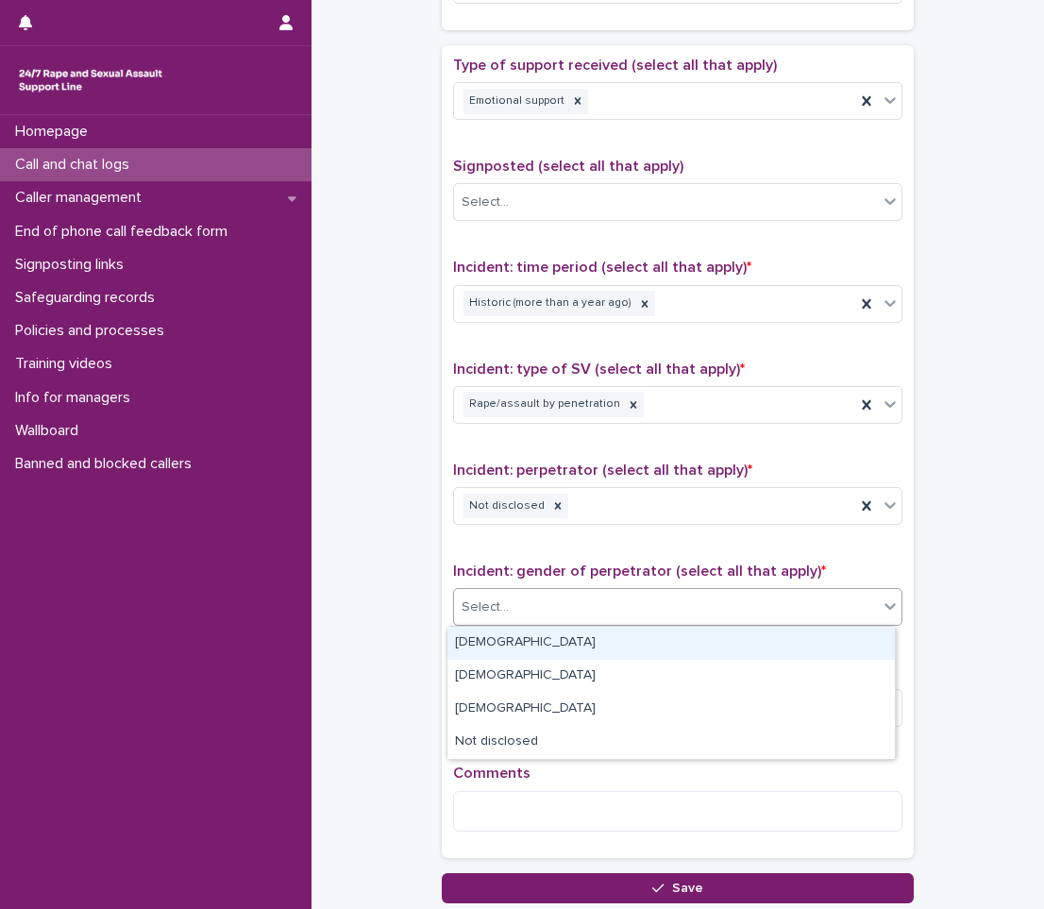
click at [475, 643] on div "[DEMOGRAPHIC_DATA]" at bounding box center [672, 643] width 448 height 33
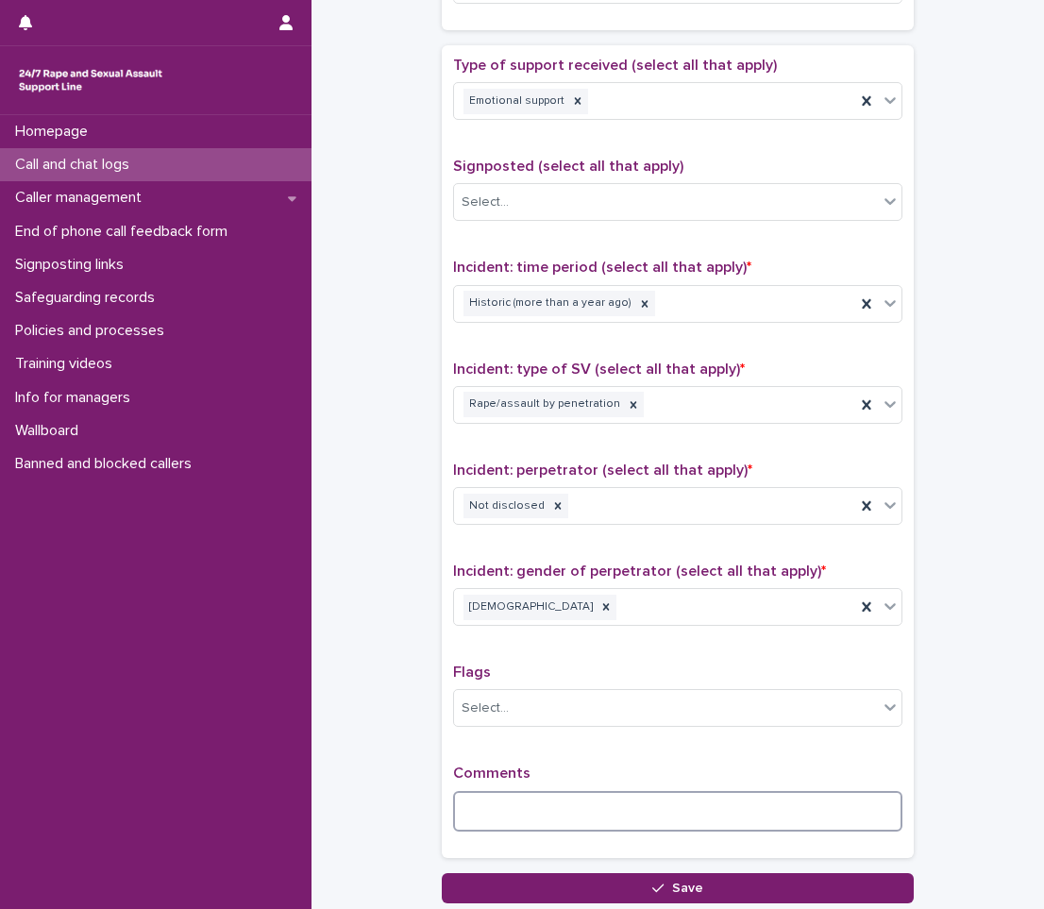
click at [483, 810] on textarea at bounding box center [678, 811] width 450 height 41
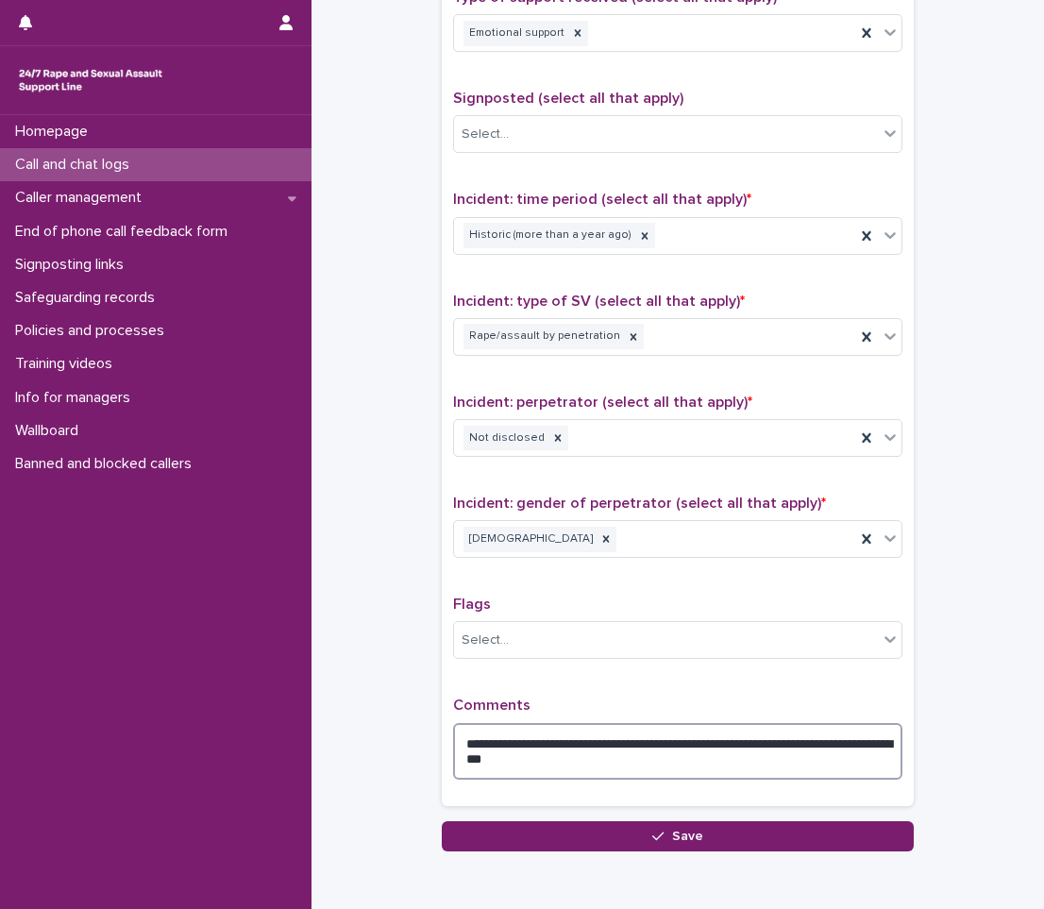
scroll to position [1196, 0]
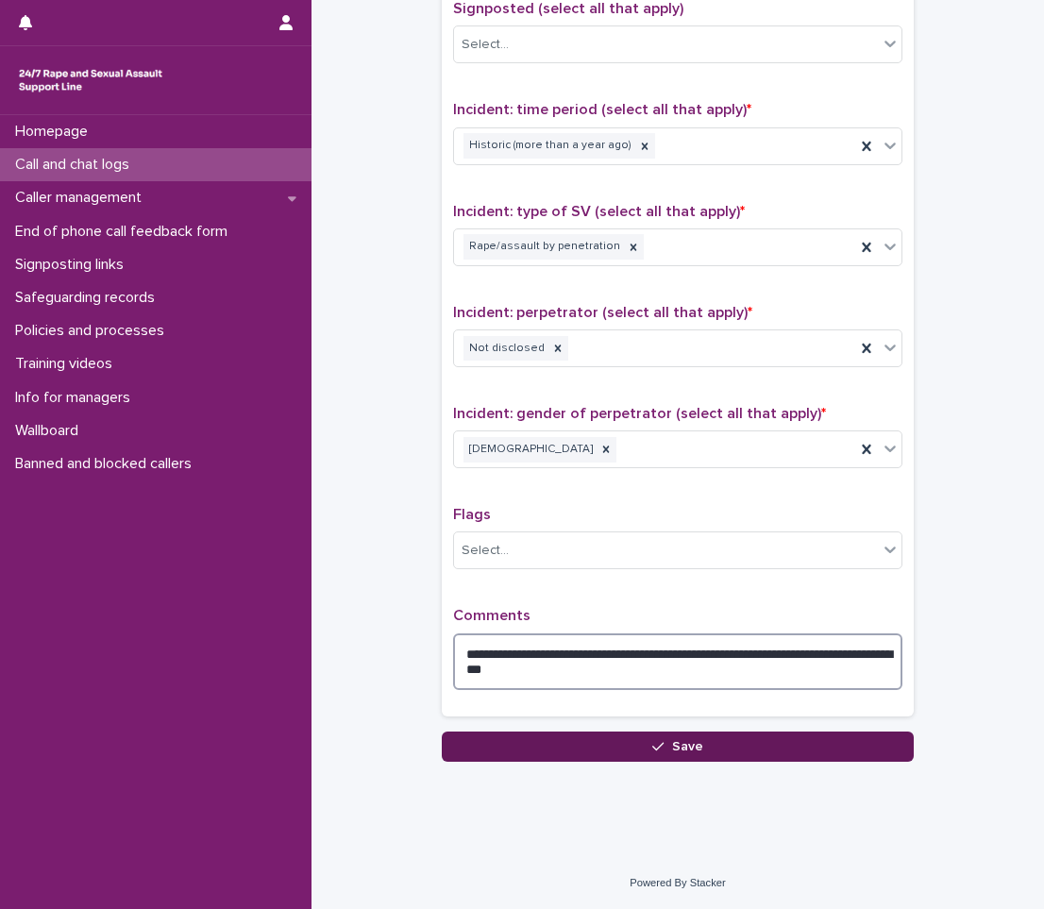
type textarea "**********"
click at [651, 755] on button "Save" at bounding box center [678, 747] width 472 height 30
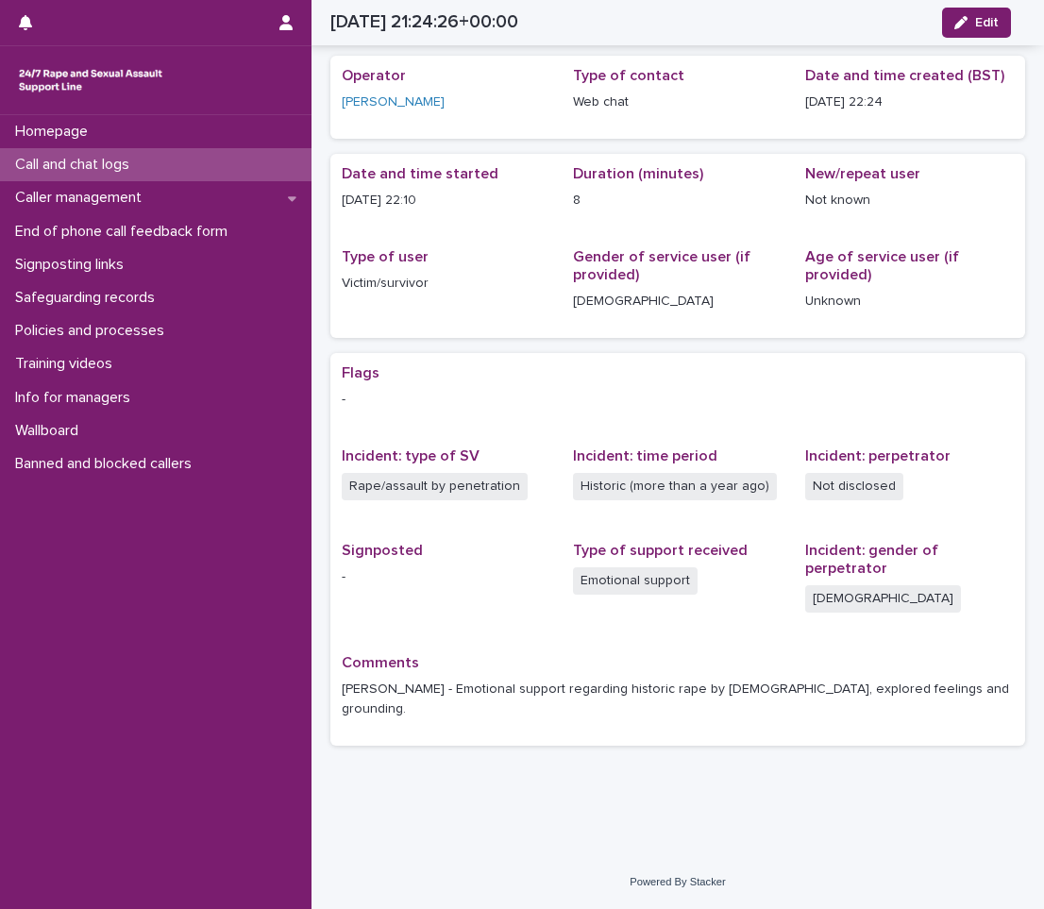
scroll to position [38, 0]
